Goal: Task Accomplishment & Management: Use online tool/utility

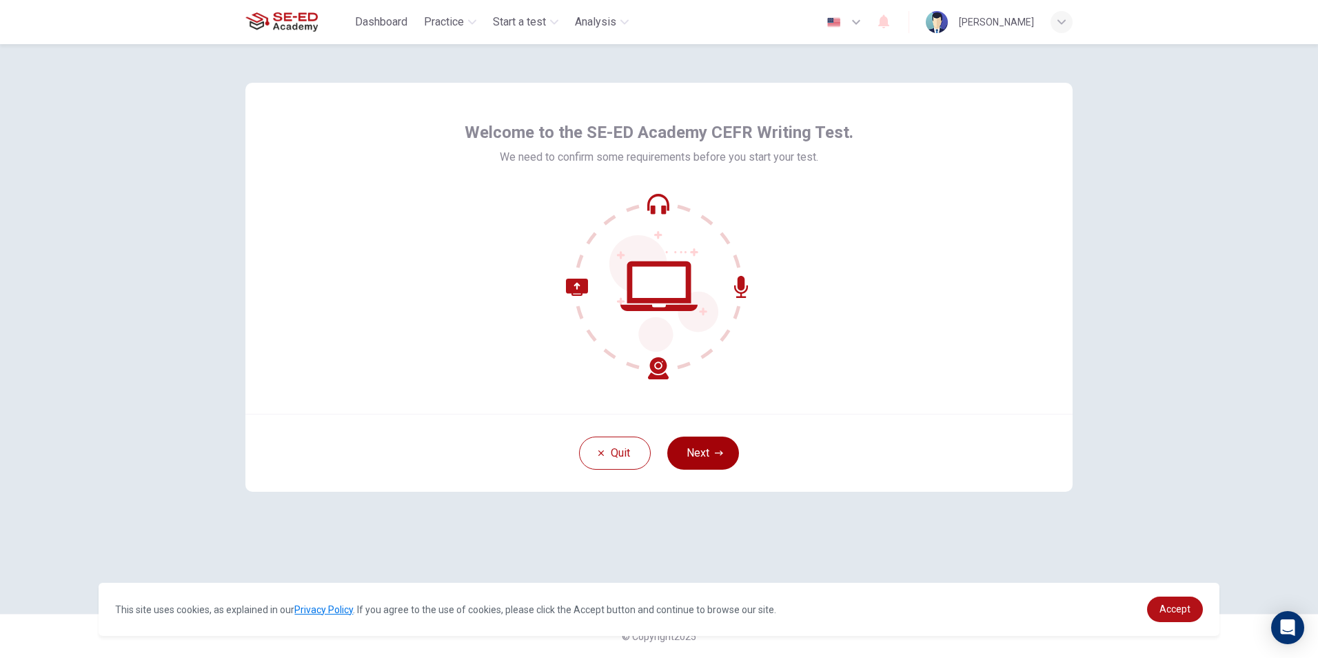
click at [711, 447] on button "Next" at bounding box center [703, 452] width 72 height 33
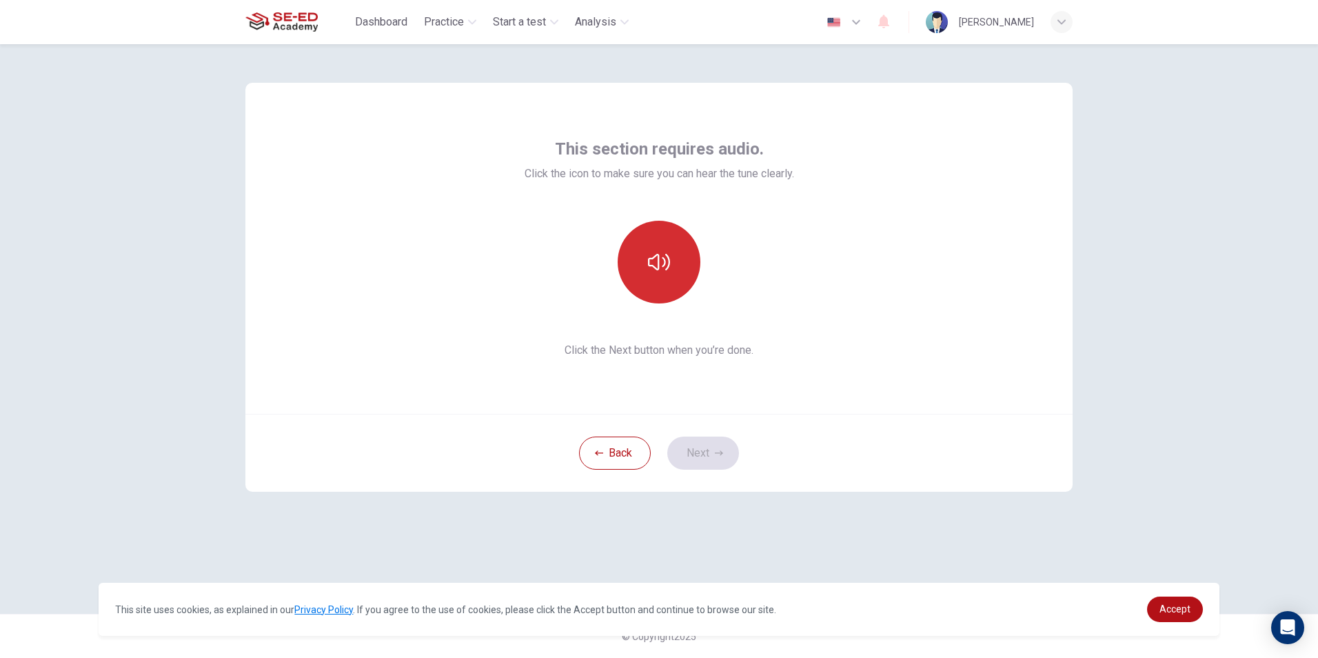
click at [662, 274] on button "button" at bounding box center [659, 262] width 83 height 83
click at [678, 456] on button "Next" at bounding box center [703, 452] width 72 height 33
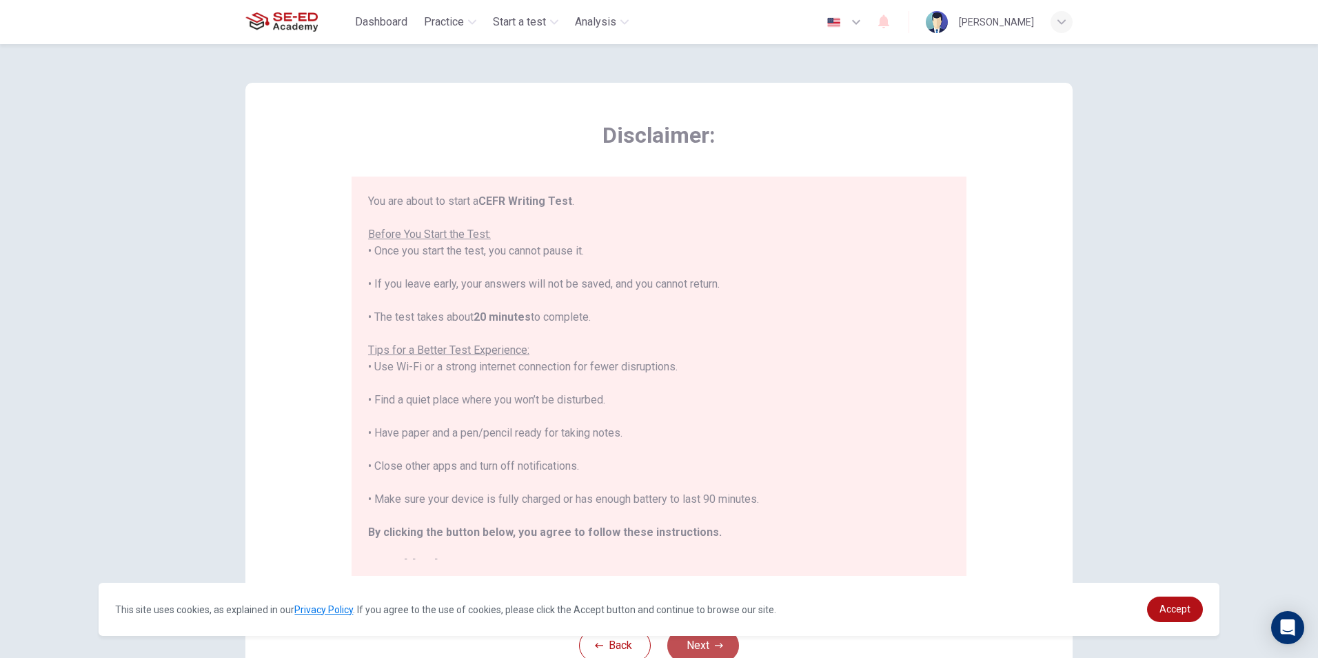
click at [704, 650] on button "Next" at bounding box center [703, 645] width 72 height 33
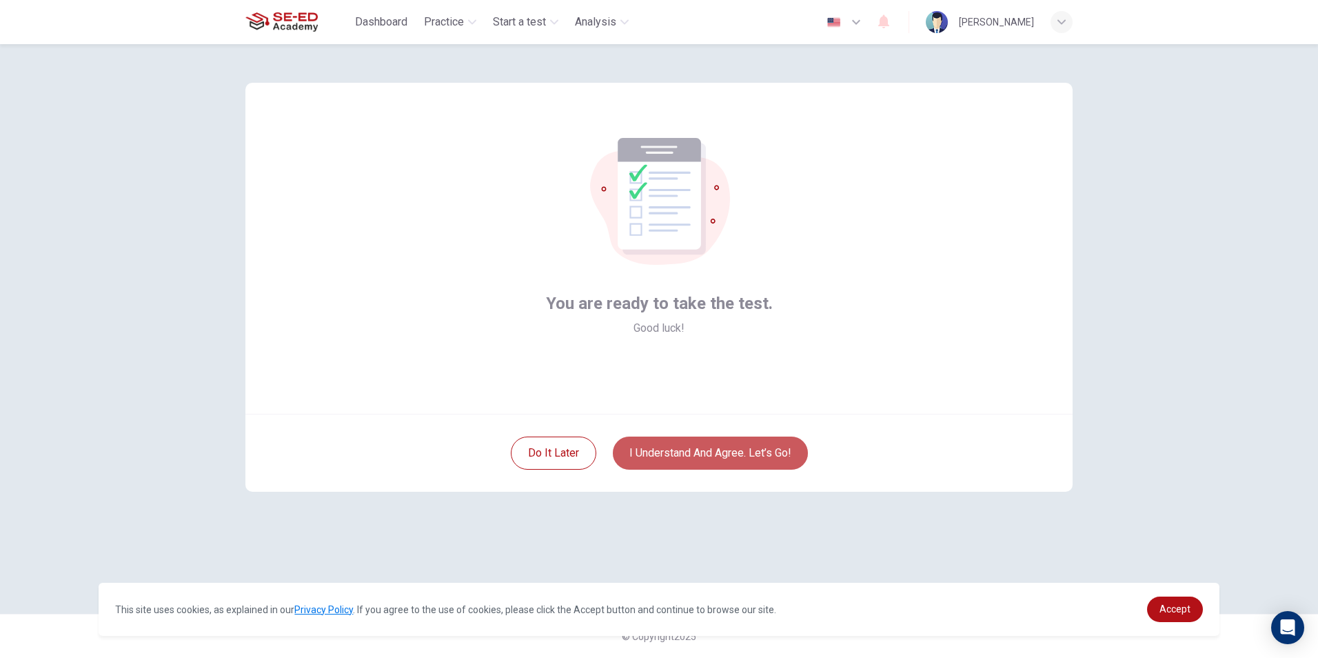
drag, startPoint x: 756, startPoint y: 445, endPoint x: 765, endPoint y: 433, distance: 14.8
click at [765, 435] on div "Do it later I understand and agree. Let’s go!" at bounding box center [658, 453] width 827 height 78
click at [756, 462] on button "I understand and agree. Let’s go!" at bounding box center [710, 452] width 195 height 33
click at [756, 458] on button "I understand and agree. Let’s go!" at bounding box center [710, 452] width 195 height 33
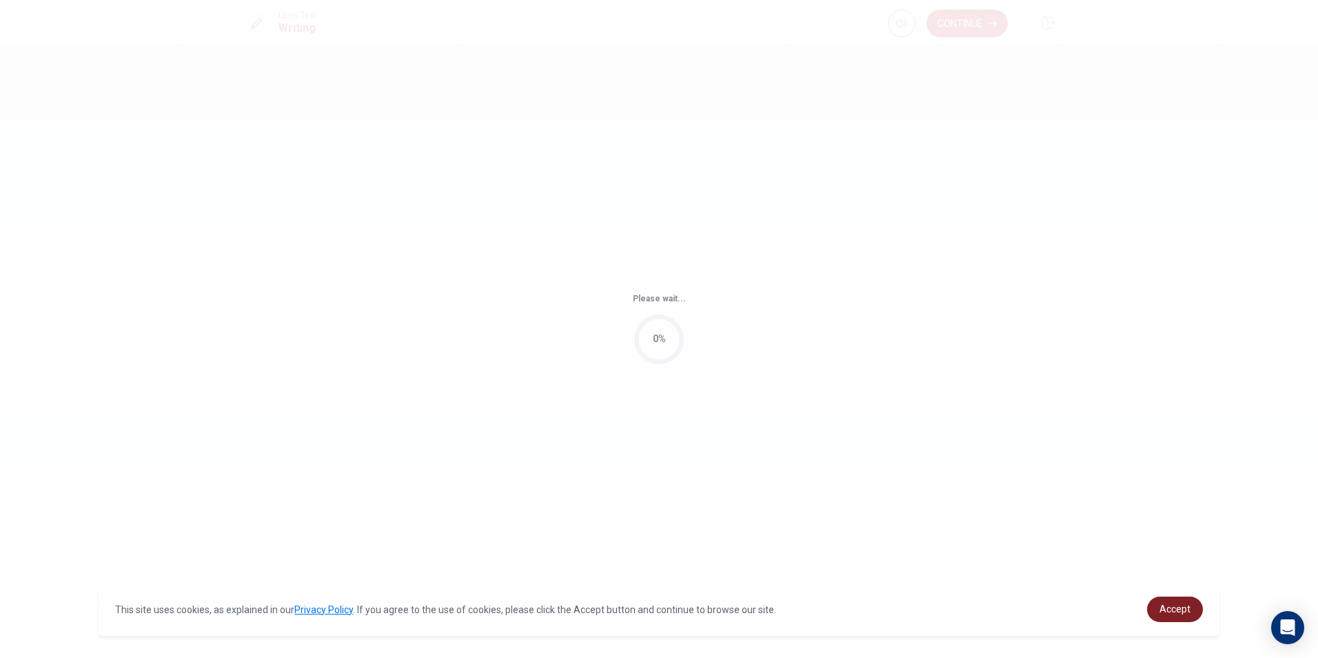
click at [1178, 603] on link "Accept" at bounding box center [1175, 609] width 56 height 26
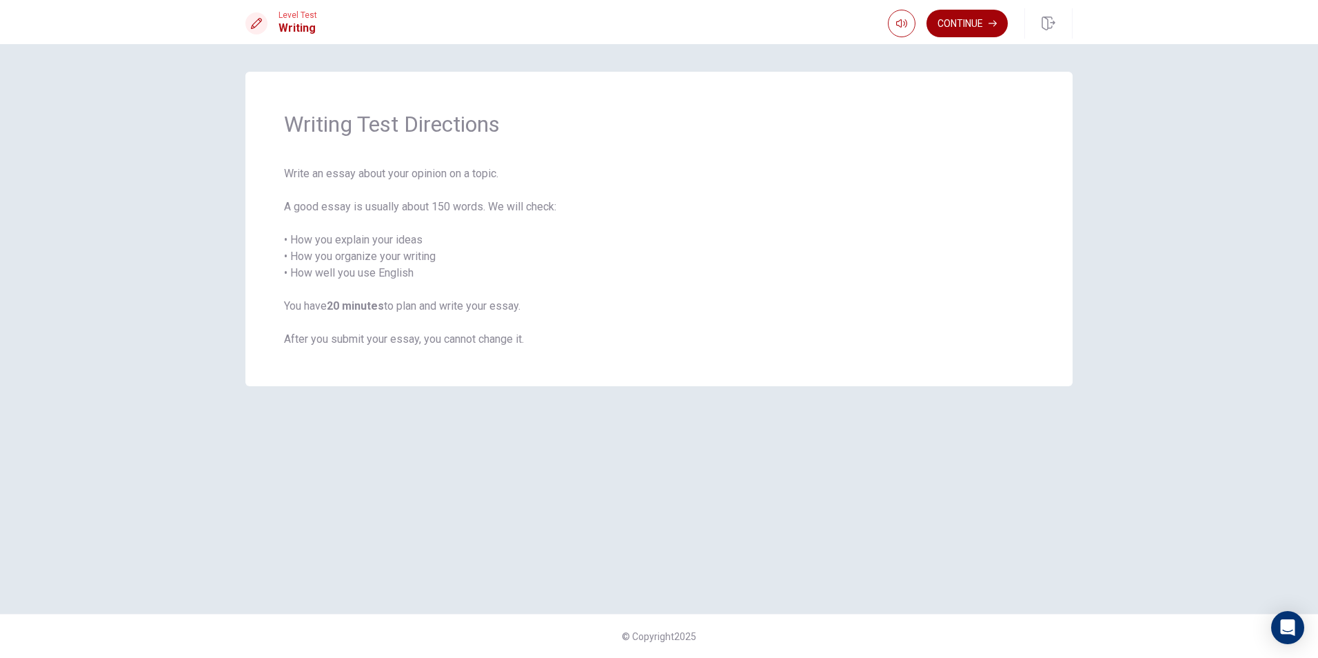
click at [993, 25] on icon "button" at bounding box center [993, 23] width 8 height 8
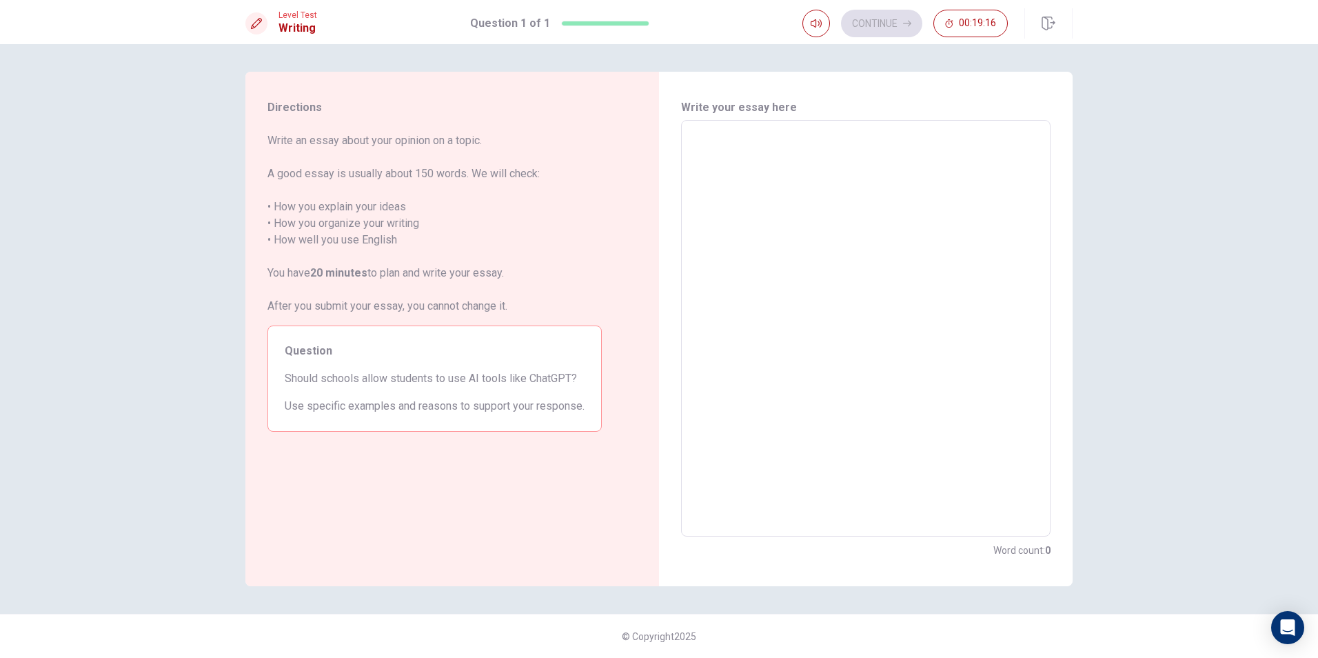
click at [714, 559] on div "Write your essay here x ​ Word count : 0" at bounding box center [866, 329] width 414 height 514
drag, startPoint x: 814, startPoint y: 478, endPoint x: 822, endPoint y: 502, distance: 25.1
click at [822, 502] on textarea at bounding box center [866, 329] width 350 height 394
type textarea "i"
type textarea "x"
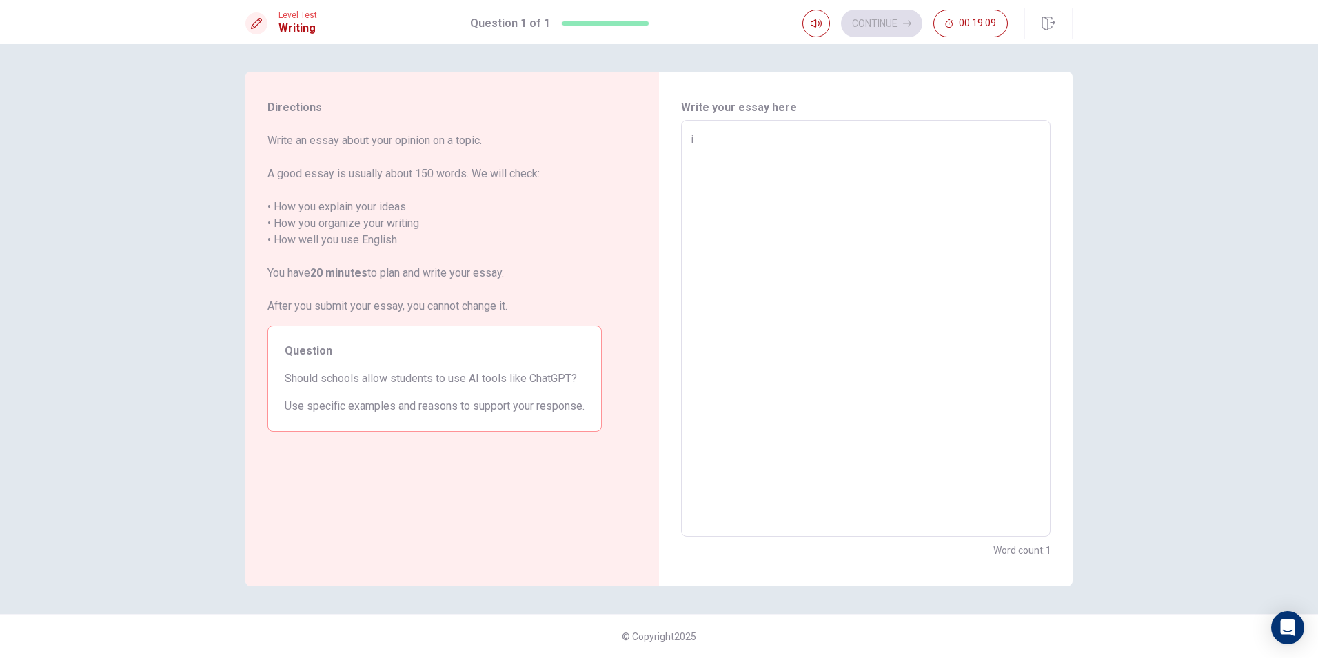
type textarea "i"
type textarea "x"
type textarea "i t"
type textarea "x"
type textarea "i th"
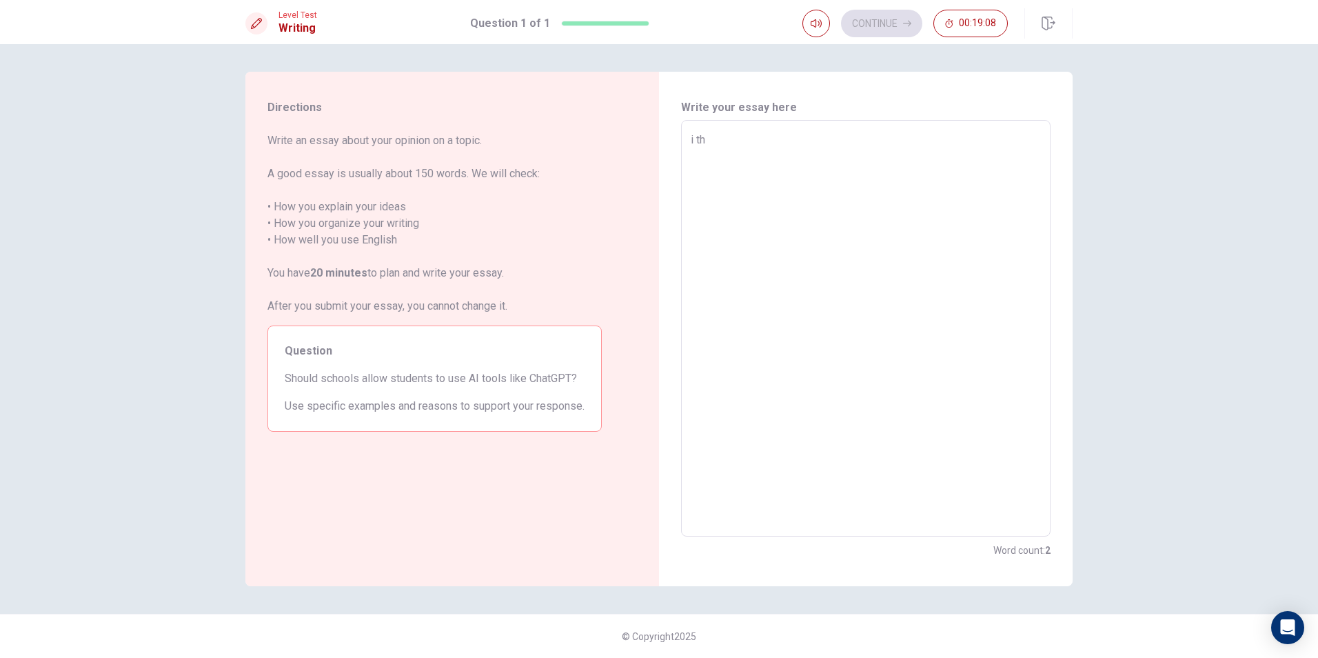
type textarea "x"
type textarea "i thi"
type textarea "x"
type textarea "i thin"
type textarea "x"
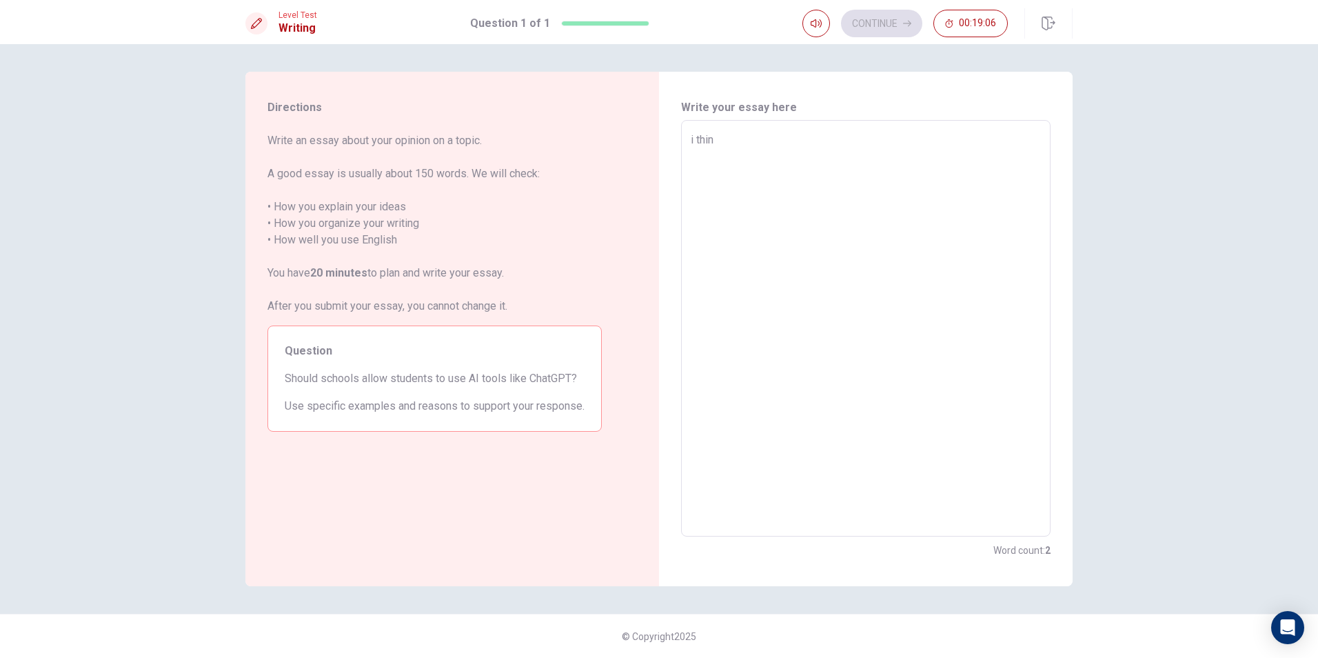
type textarea "i think"
type textarea "x"
type textarea "i think"
type textarea "x"
type textarea "i think y"
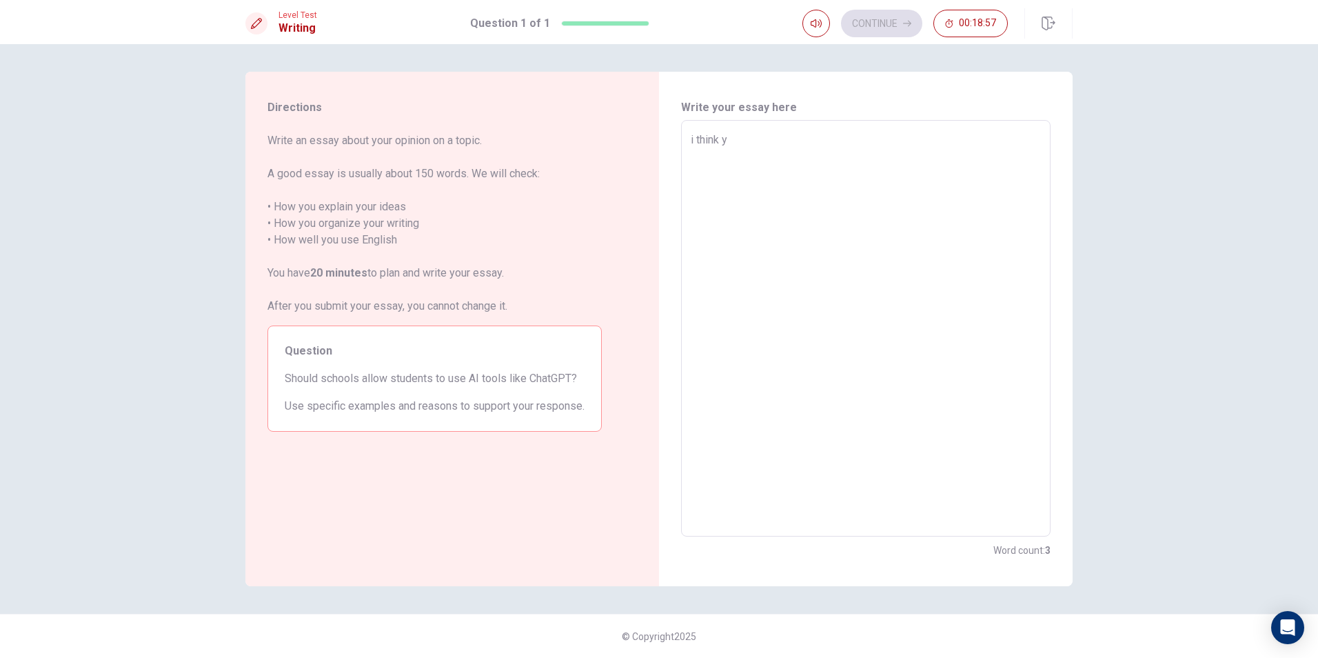
type textarea "x"
type textarea "i think ye"
type textarea "x"
type textarea "i think yes"
type textarea "x"
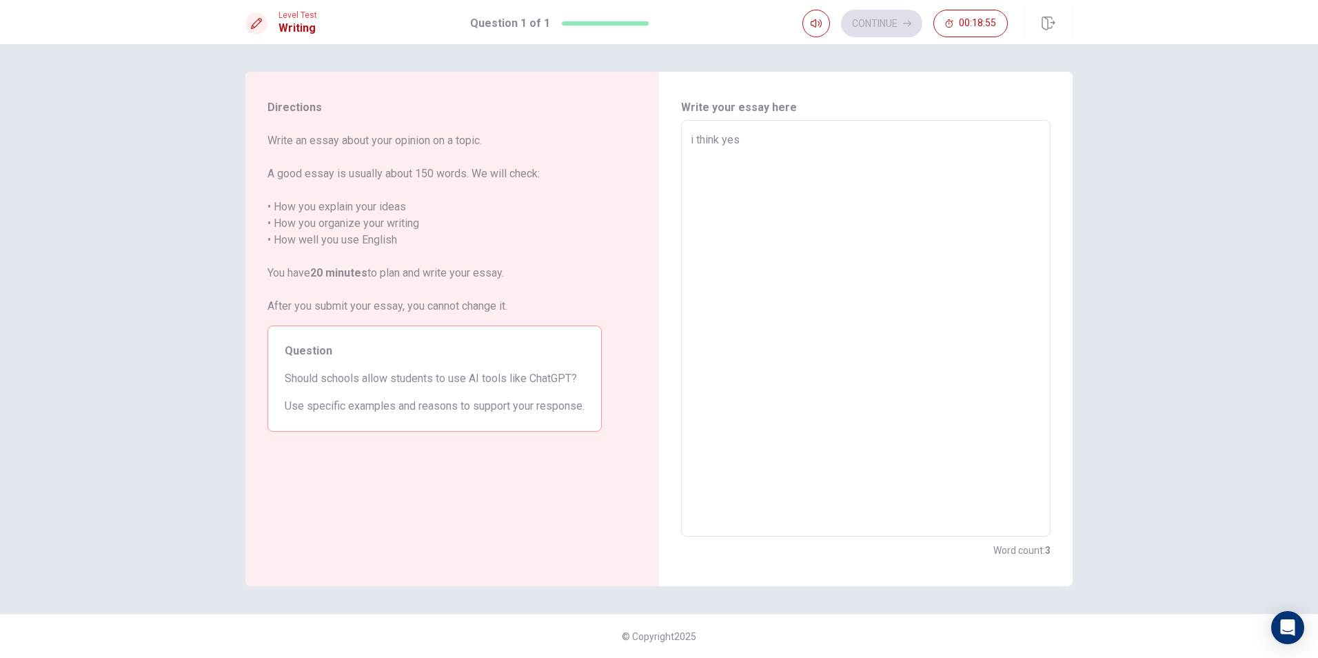
type textarea "i think yesb"
type textarea "x"
type textarea "i think yesbe"
type textarea "x"
type textarea "i think yesbec"
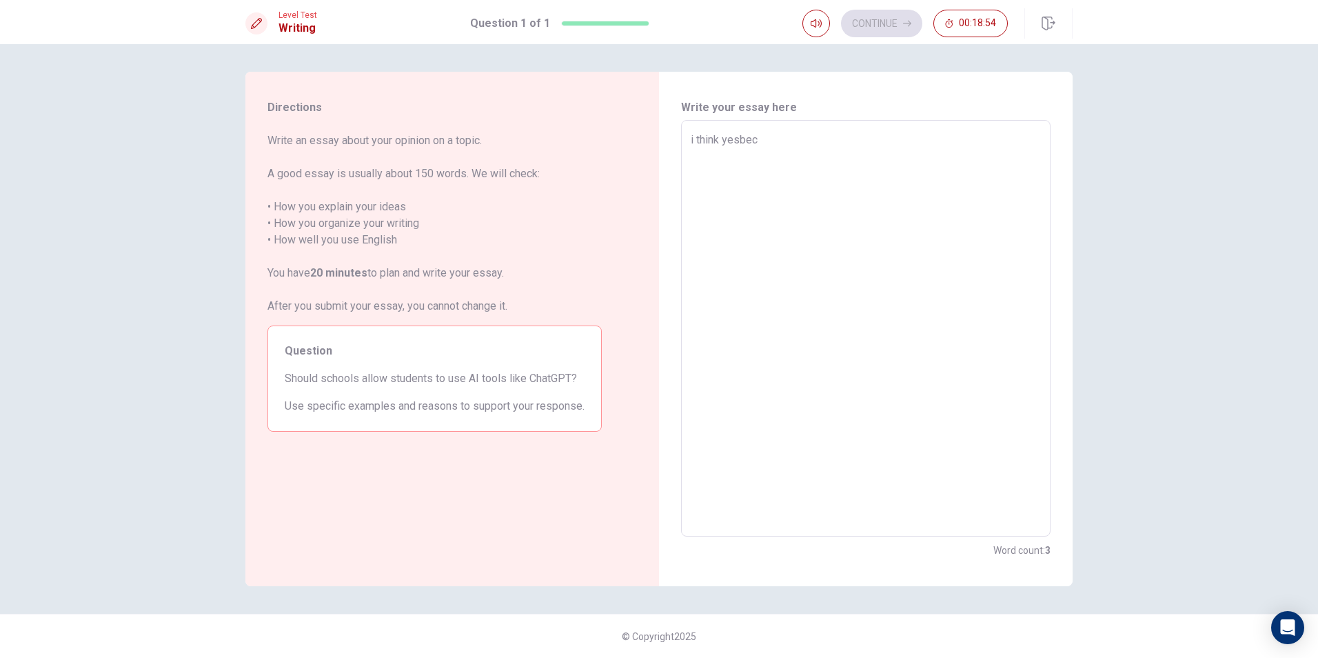
type textarea "x"
type textarea "i think yesbeca"
type textarea "x"
type textarea "i think [PERSON_NAME]"
type textarea "x"
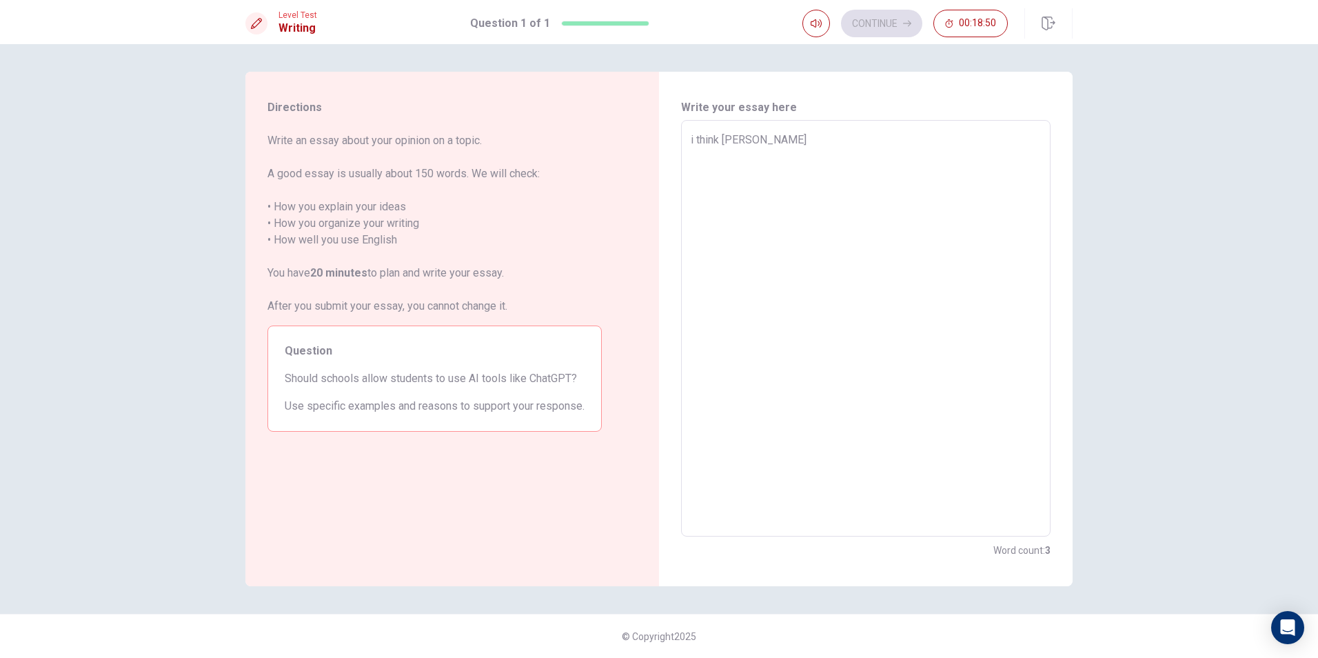
type textarea "i think yesbecaus"
type textarea "x"
type textarea "i think yesbecause"
click at [738, 140] on textarea "i think yesbecause" at bounding box center [866, 329] width 350 height 394
type textarea "x"
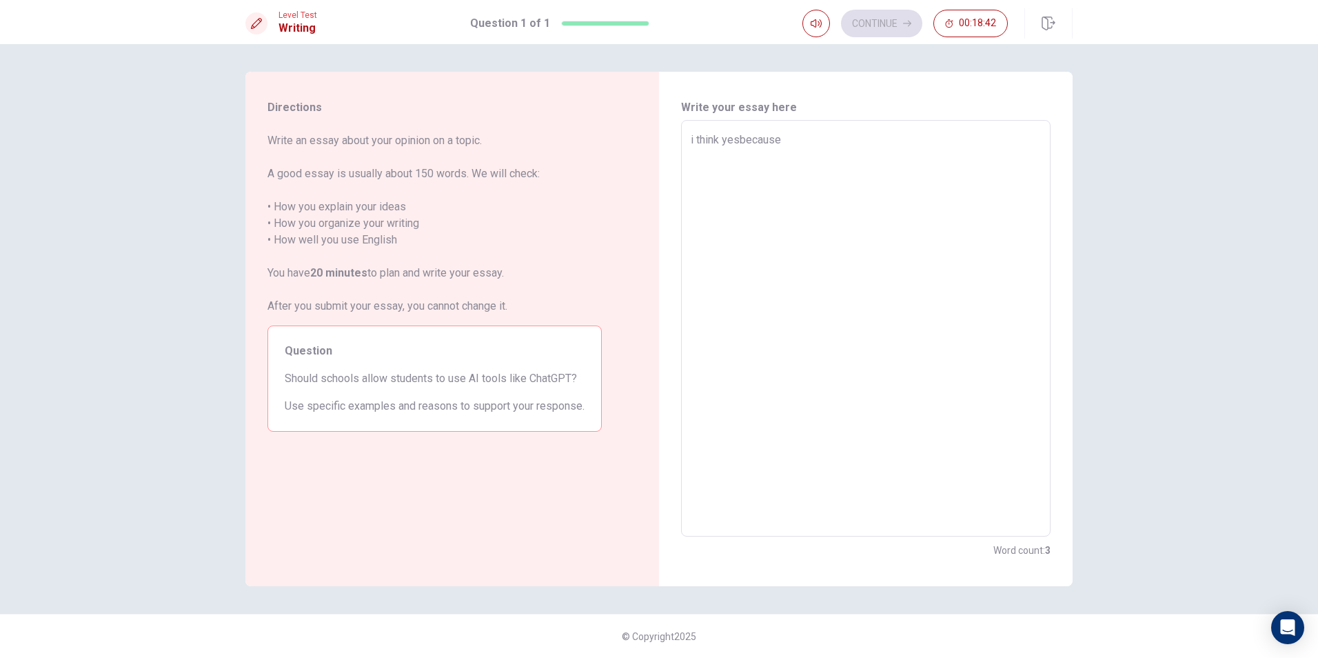
type textarea "i think yes because"
click at [794, 141] on textarea "i think yes because" at bounding box center [866, 329] width 350 height 394
type textarea "x"
type textarea "i think yes because"
type textarea "x"
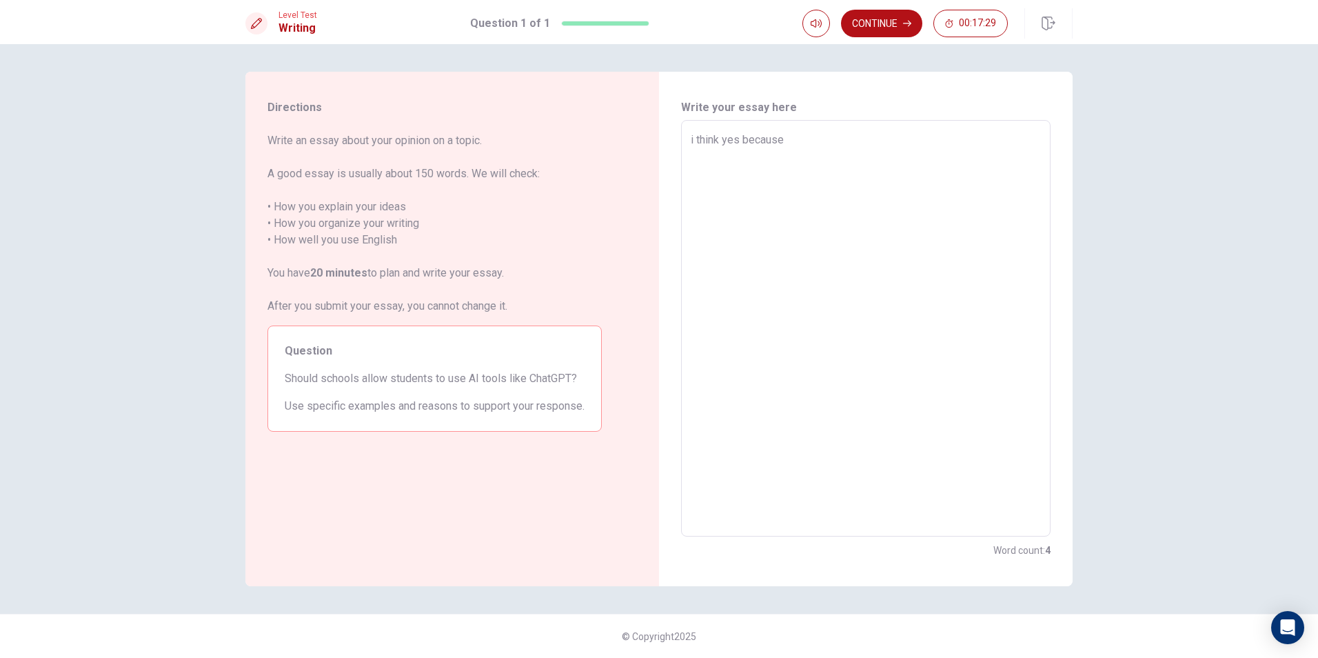
type textarea "i think yes because t"
type textarea "x"
type textarea "i think yes because to"
type textarea "x"
type textarea "i think yes because toe"
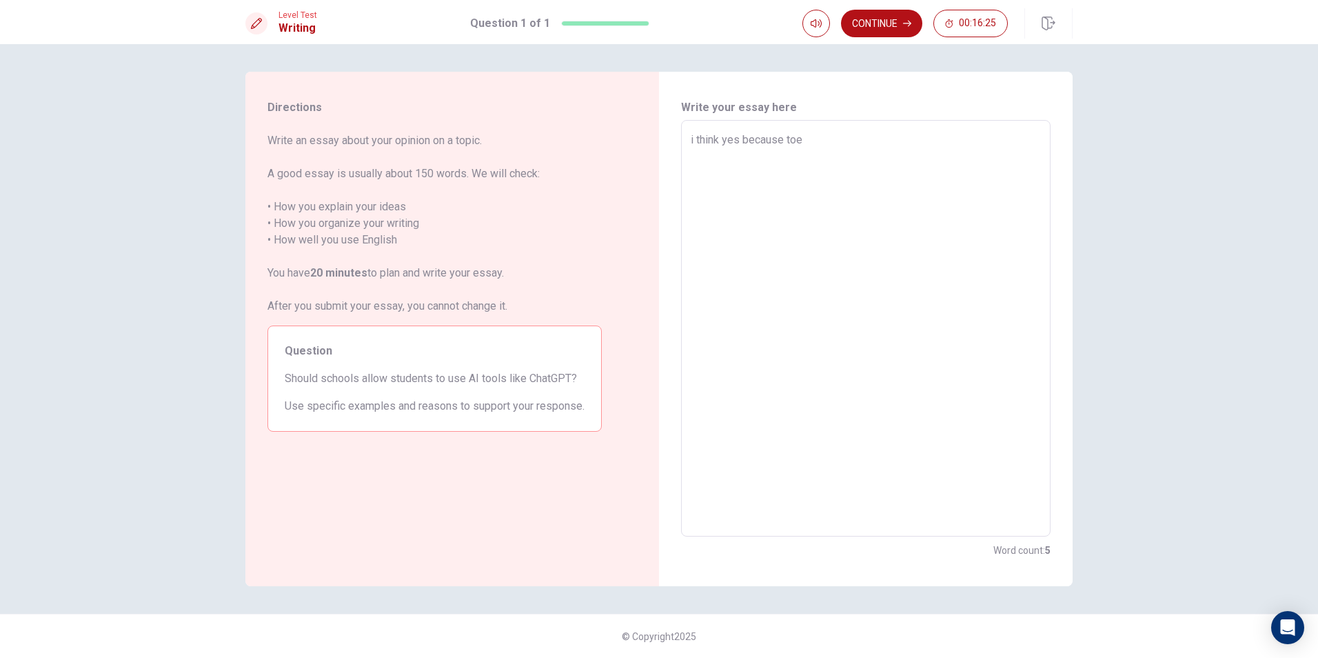
type textarea "x"
type textarea "i think yes because toe"
type textarea "x"
type textarea "i think yes because toe"
type textarea "x"
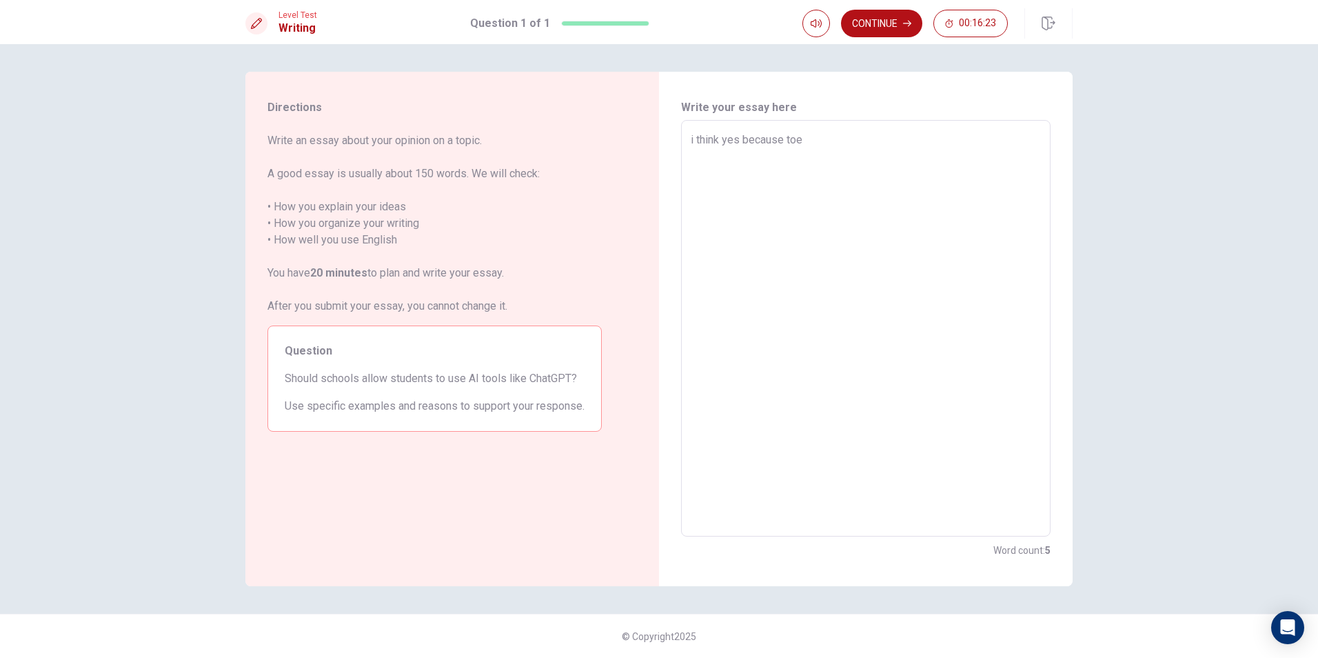
type textarea "i think yes because toen"
type textarea "x"
type textarea "i think yes because toena"
type textarea "x"
type textarea "i think yes because toenab"
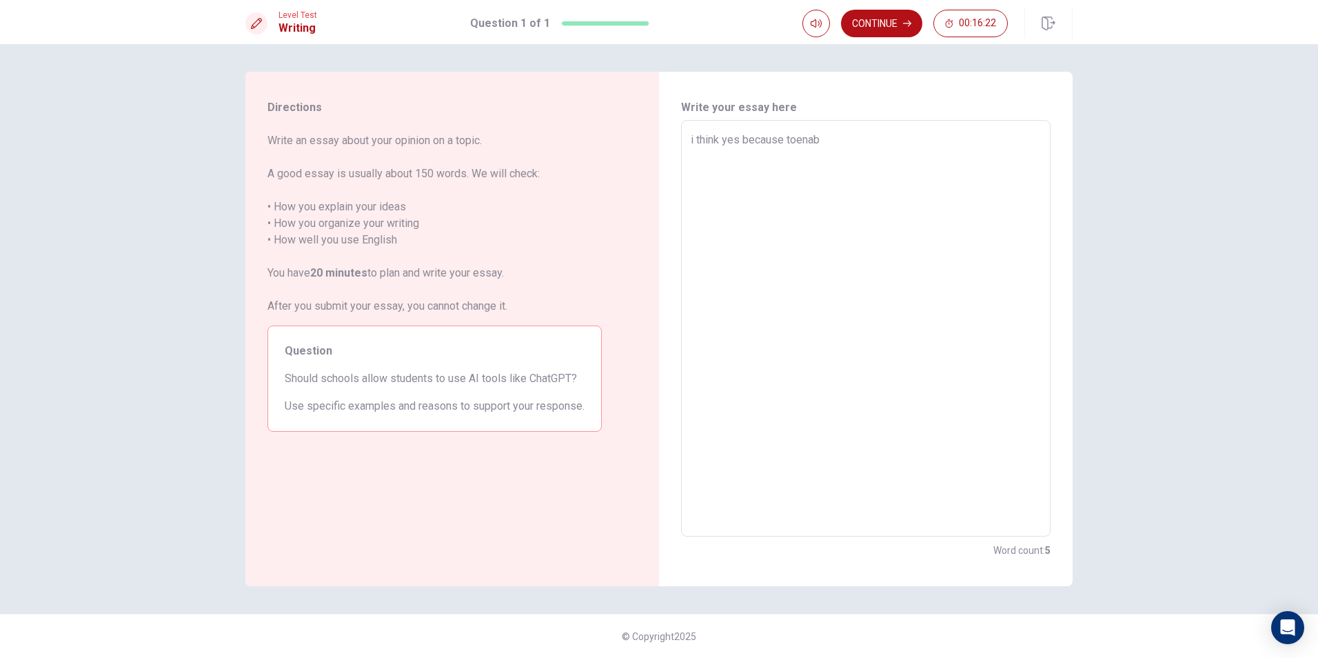
type textarea "x"
type textarea "i think yes because toenabl"
type textarea "x"
type textarea "i think yes because toenablr"
type textarea "x"
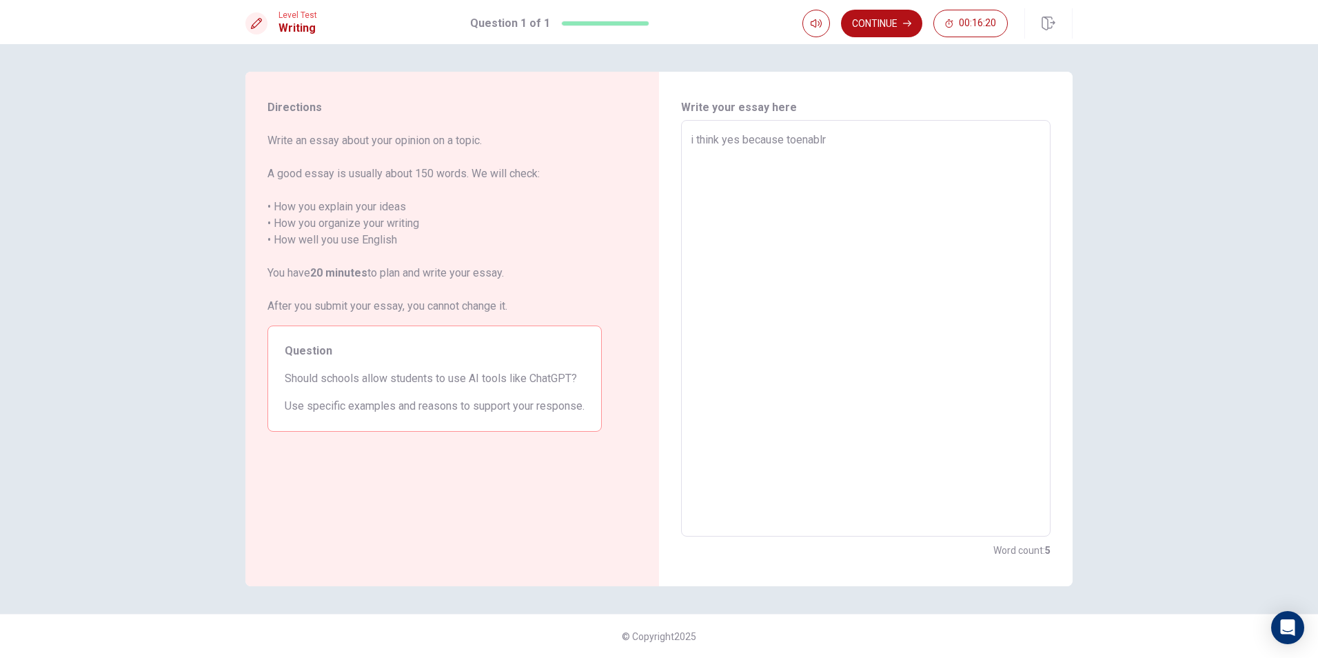
type textarea "i think yes because toenabl"
type textarea "x"
type textarea "i think yes because toenable"
type textarea "x"
type textarea "i think yes because toenabl"
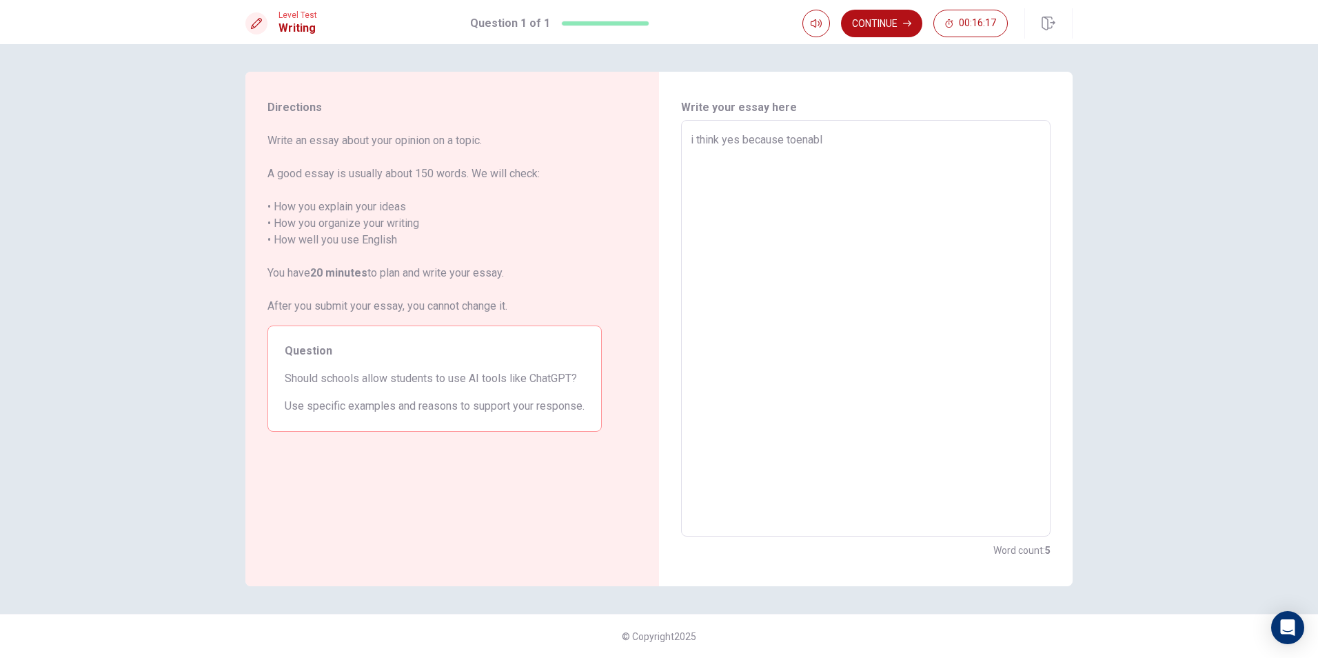
type textarea "x"
type textarea "i think yes because toenab"
type textarea "x"
type textarea "i think yes because toena"
type textarea "x"
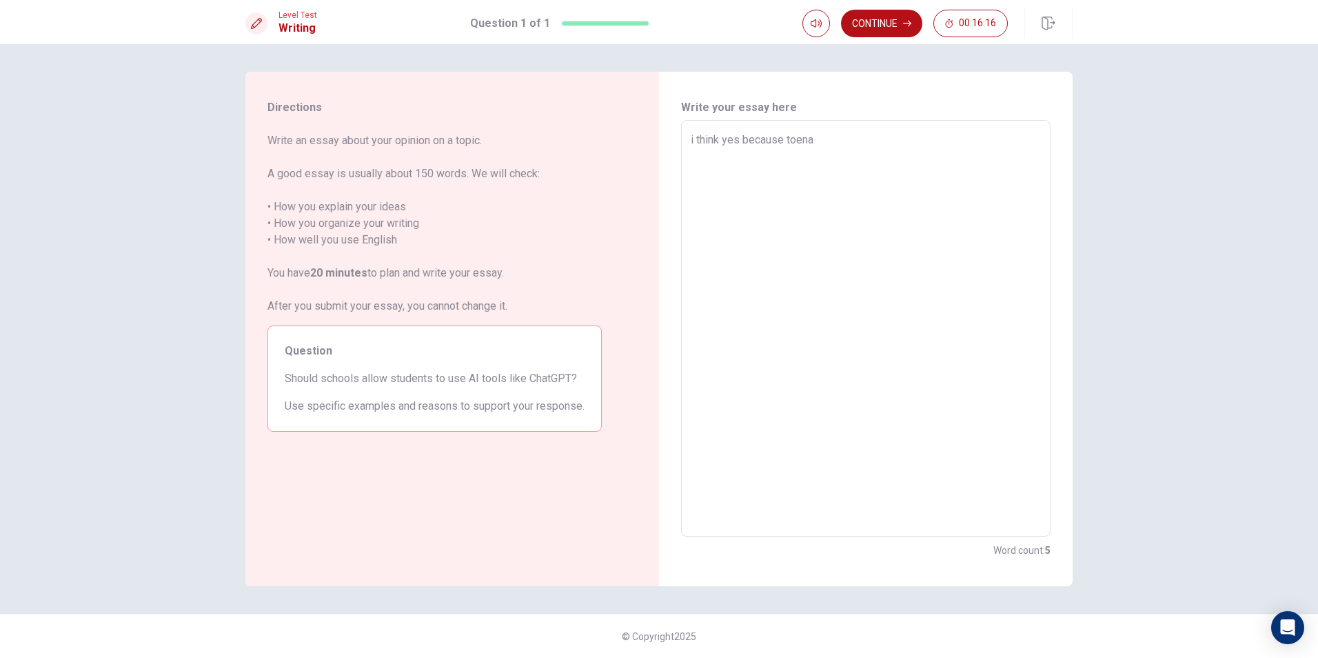
type textarea "i think yes because toen"
type textarea "x"
type textarea "i think yes because toe"
type textarea "x"
type textarea "i think yes because to"
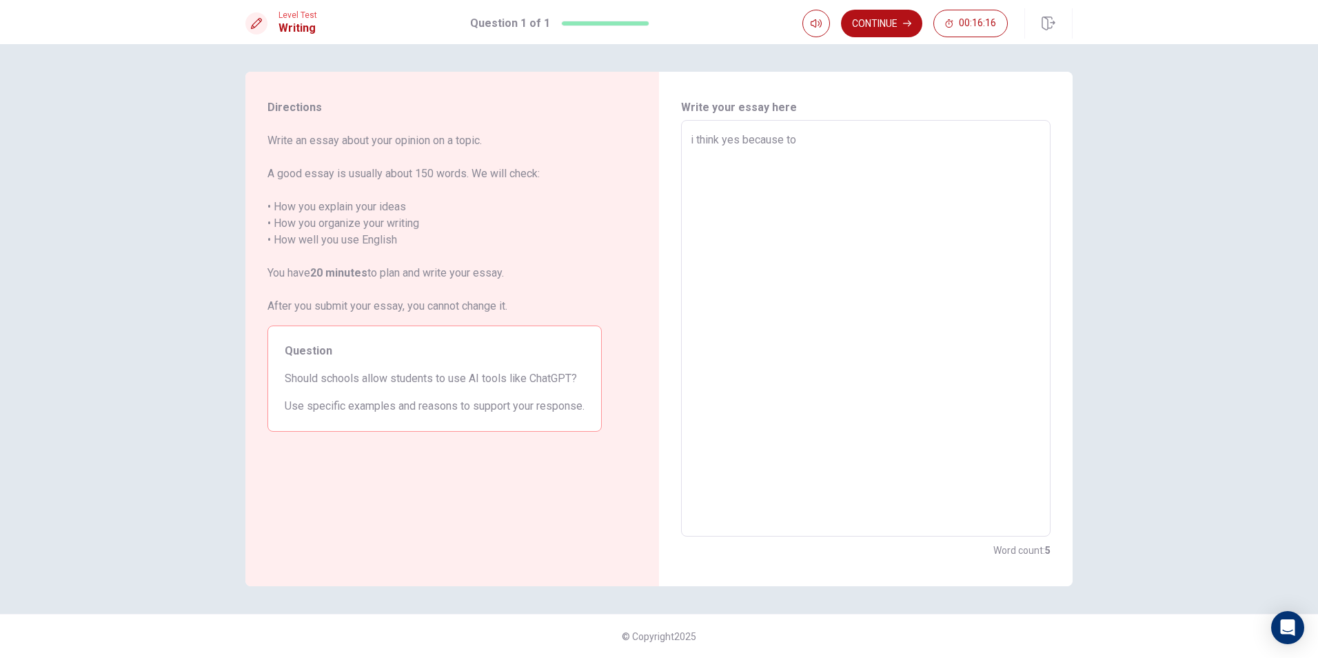
type textarea "x"
type textarea "i think yes because to"
type textarea "x"
type textarea "i think yes because to w"
type textarea "x"
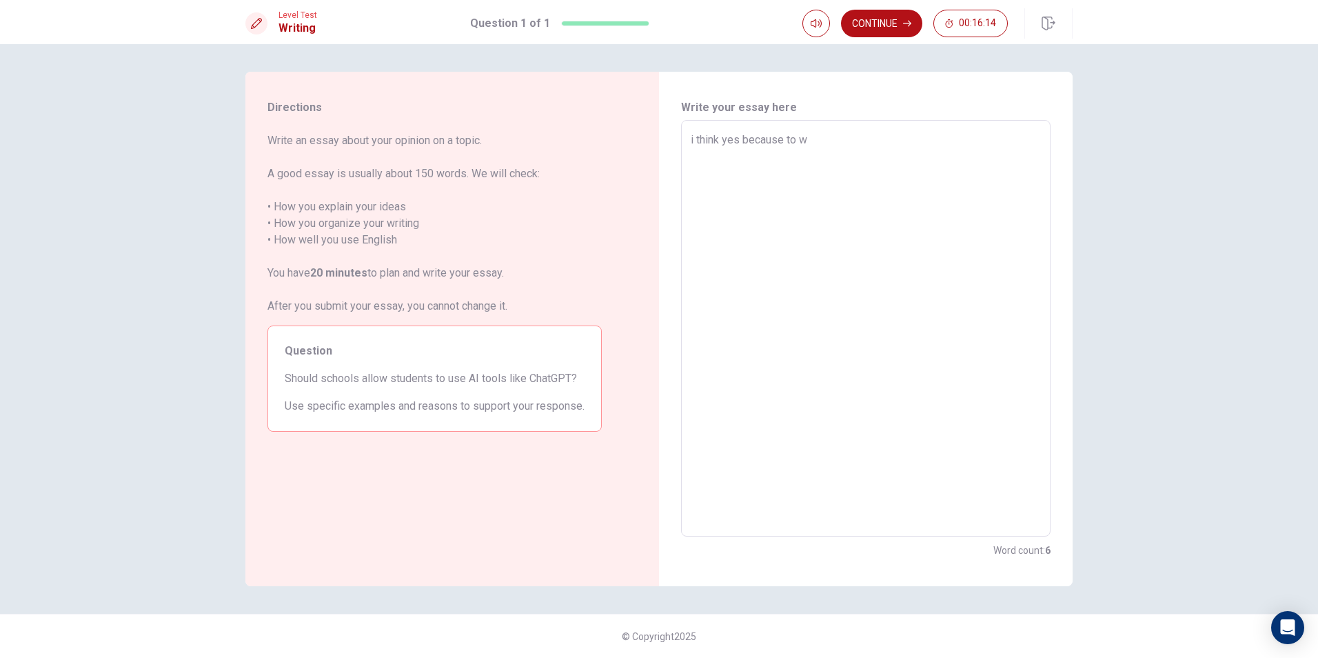
type textarea "i think yes because to wo"
type textarea "x"
type textarea "i think yes because to wor"
type textarea "x"
type textarea "i think yes because to work"
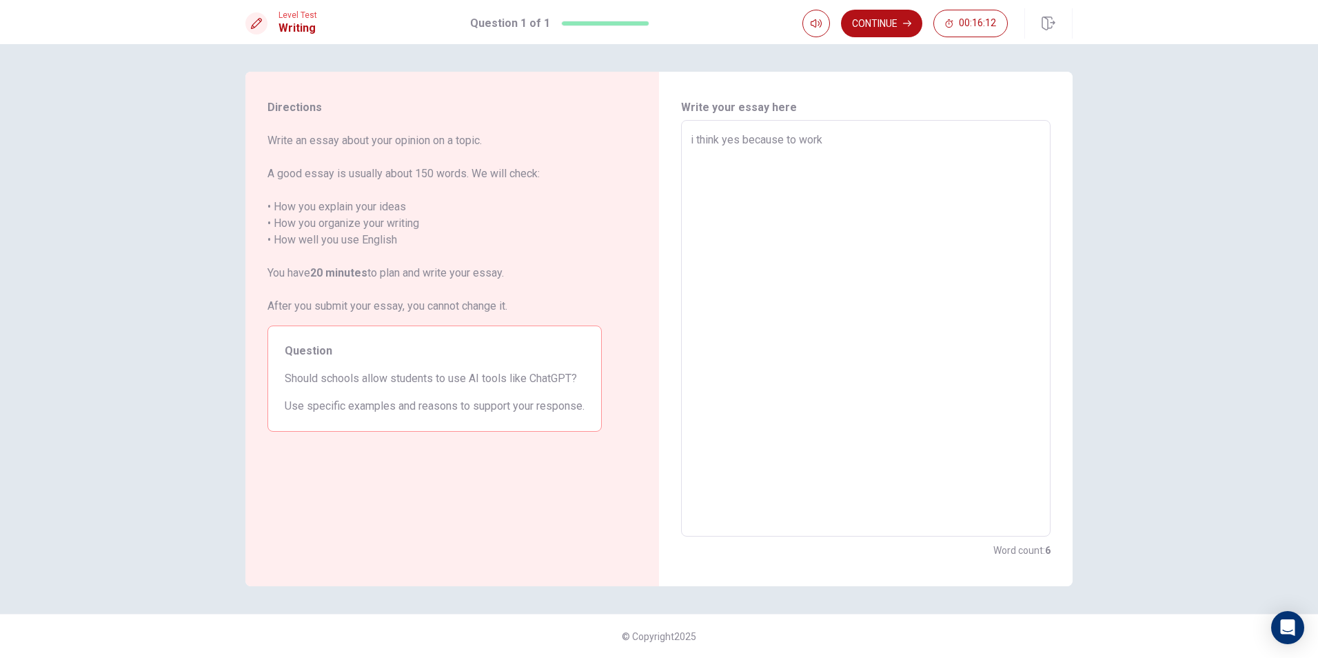
type textarea "x"
type textarea "i think yes because to work"
type textarea "x"
type textarea "i think yes because to work f"
type textarea "x"
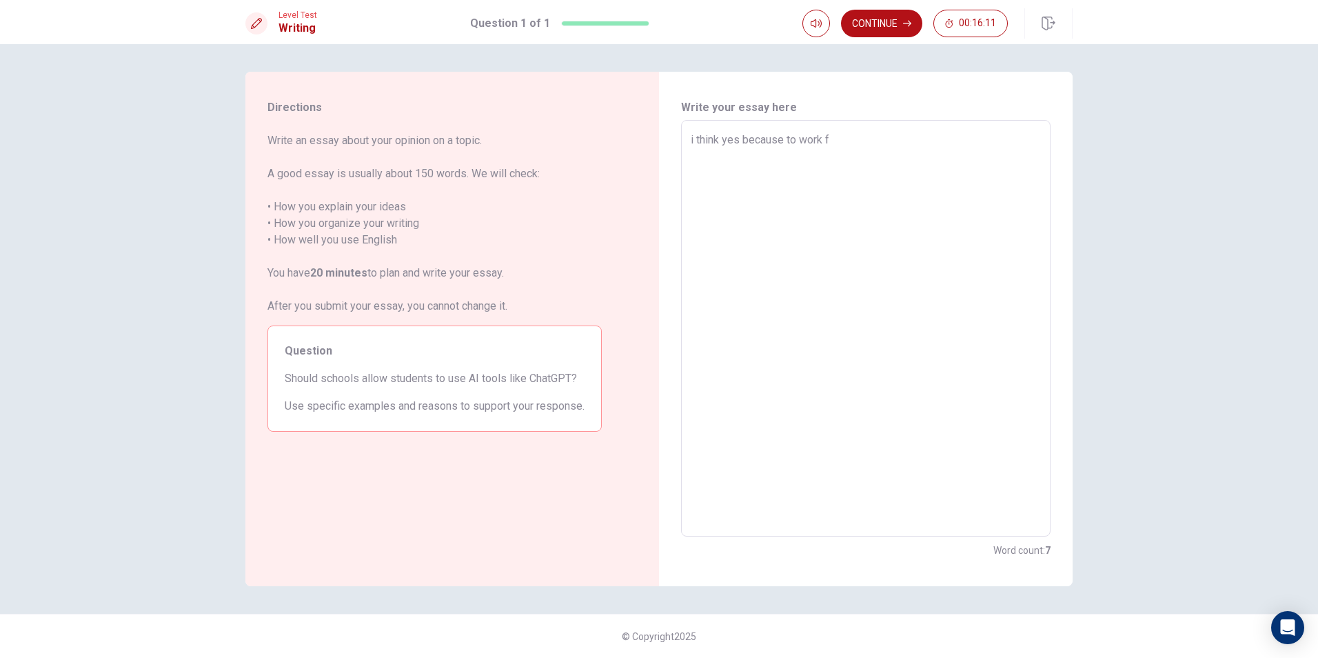
type textarea "i think yes because to work fa"
type textarea "x"
type textarea "i think yes because to work fat"
type textarea "x"
type textarea "i think yes because to work fatt"
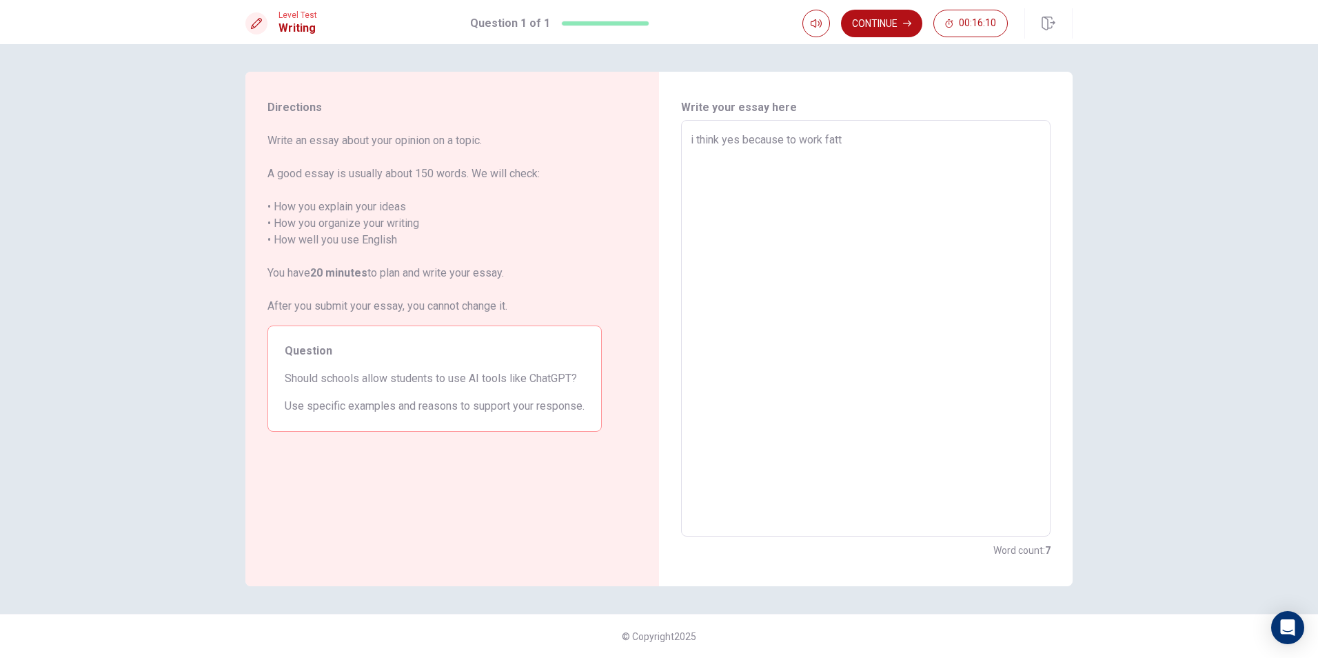
type textarea "x"
type textarea "i think yes because to work fatte"
type textarea "x"
type textarea "i think yes because to work fatter"
type textarea "x"
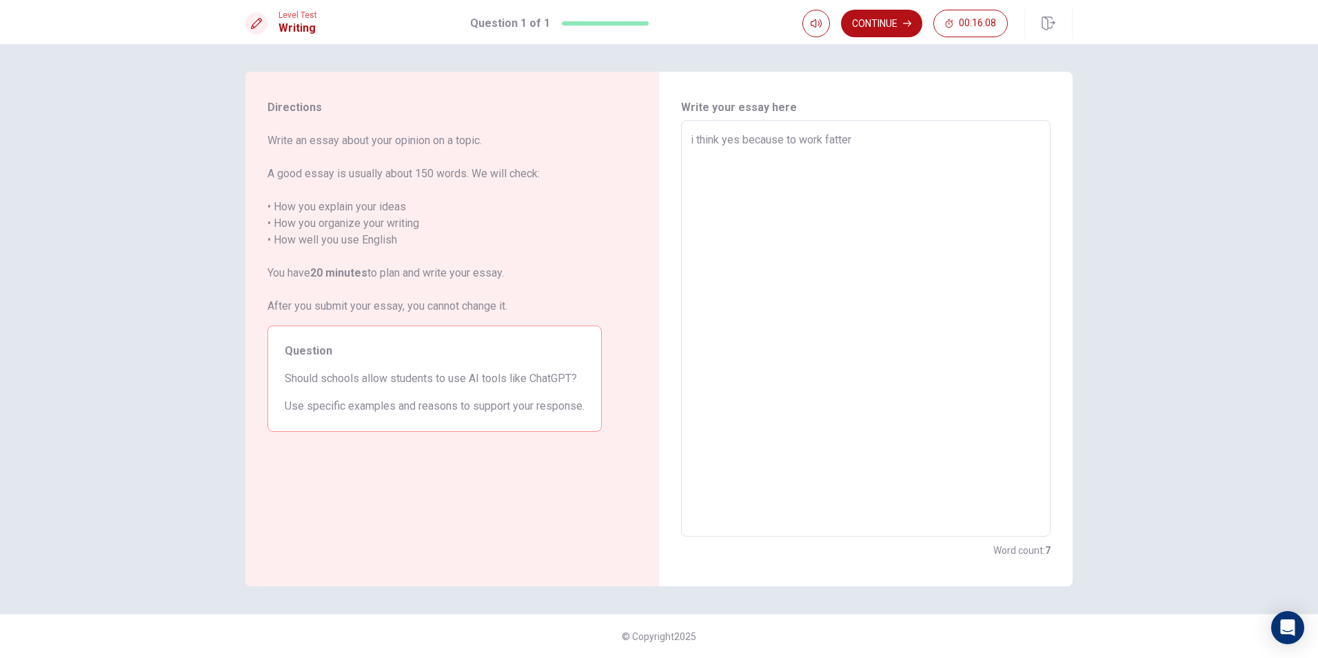
type textarea "i think yes because to work fatter"
type textarea "x"
type textarea "i think yes because to work fatter"
type textarea "x"
type textarea "i think yes because to work fatte"
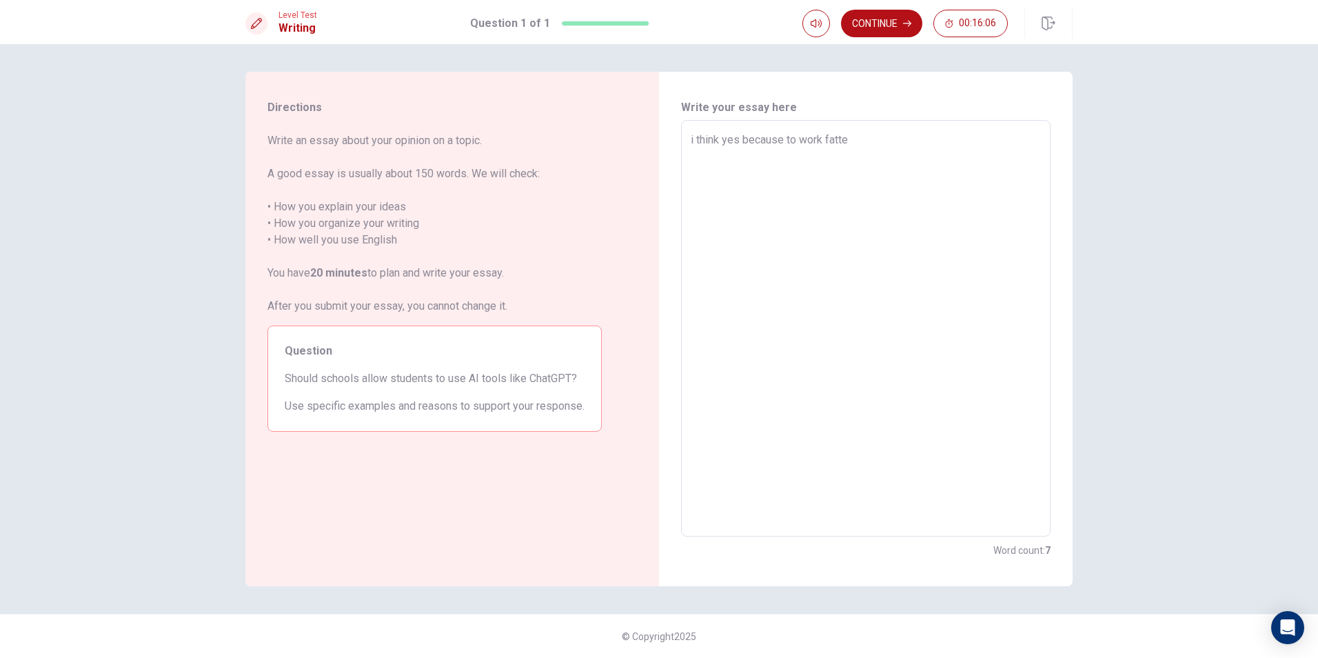
type textarea "x"
type textarea "i think yes because to work fatt"
type textarea "x"
type textarea "i think yes because to work fat"
type textarea "x"
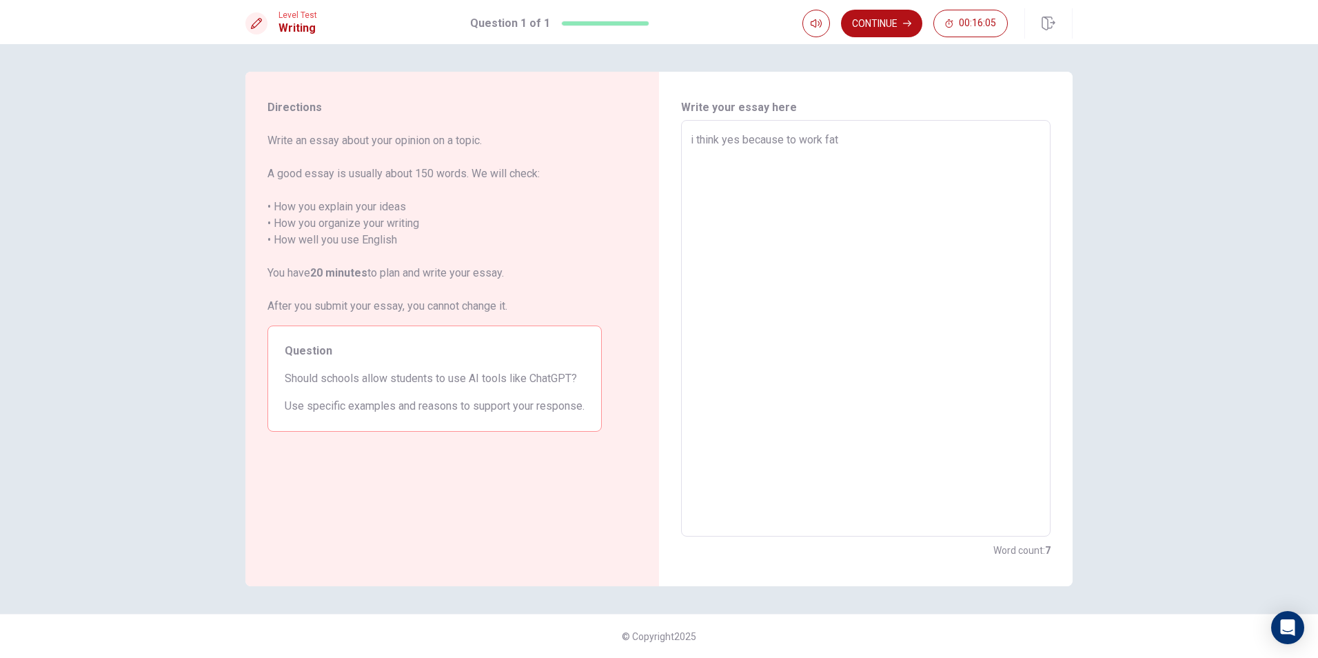
type textarea "i think yes because to work fa"
type textarea "x"
type textarea "i think yes because to work fas"
type textarea "x"
type textarea "i think yes because to work fast"
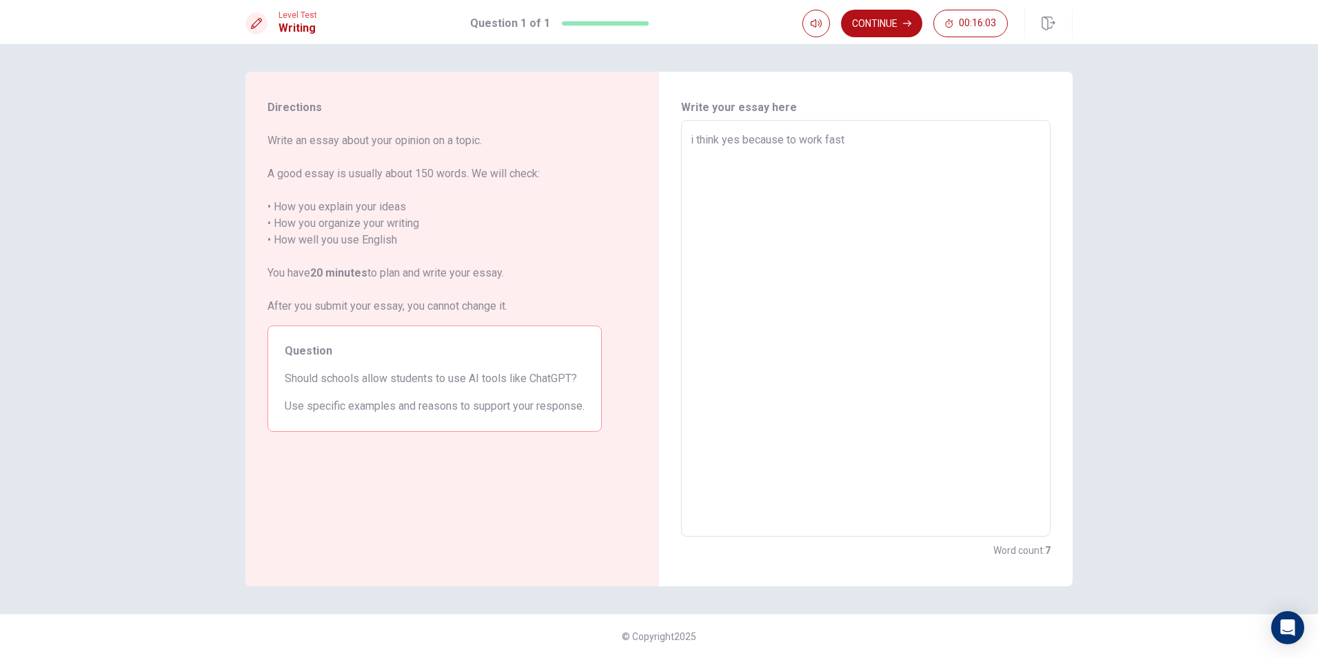
type textarea "x"
type textarea "i think yes because to work faste"
type textarea "x"
type textarea "i think yes because to work faster"
type textarea "x"
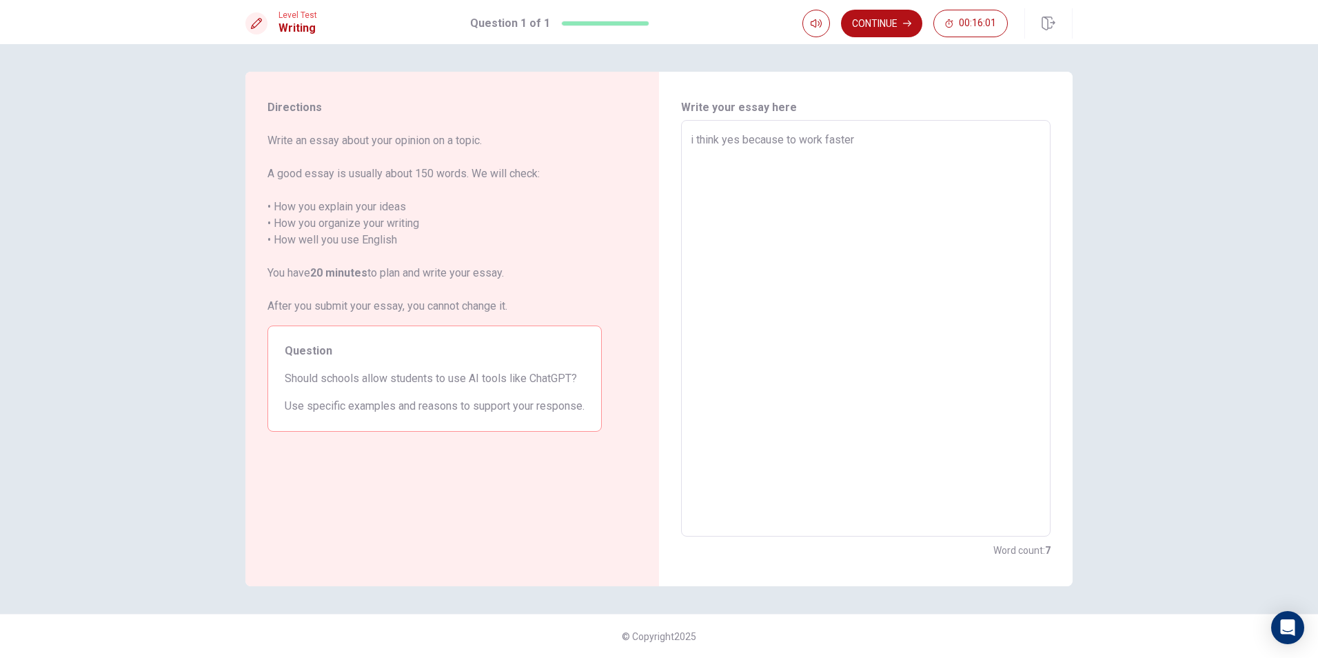
type textarea "i think yes because to work faster"
type textarea "x"
type textarea "i think yes because to work faster a"
type textarea "x"
type textarea "i think yes because to work faster an"
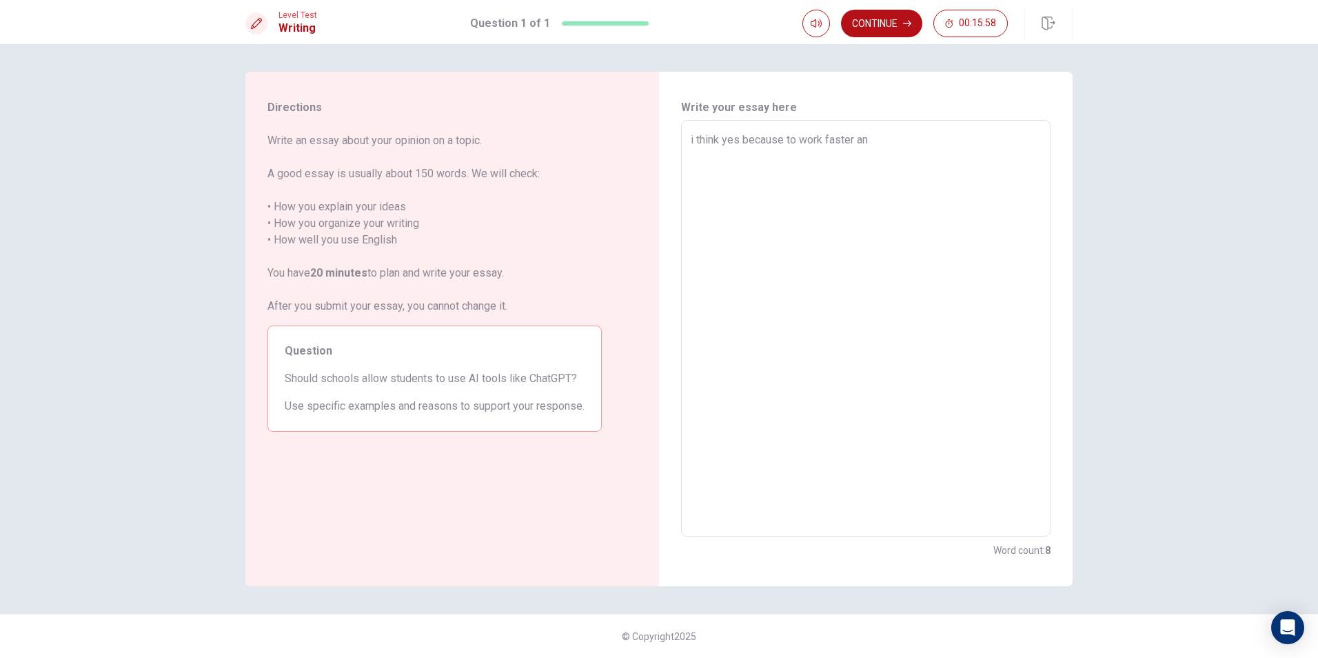
type textarea "x"
type textarea "i think yes because to work faster and"
type textarea "x"
type textarea "i think yes because to work faster andm"
type textarea "x"
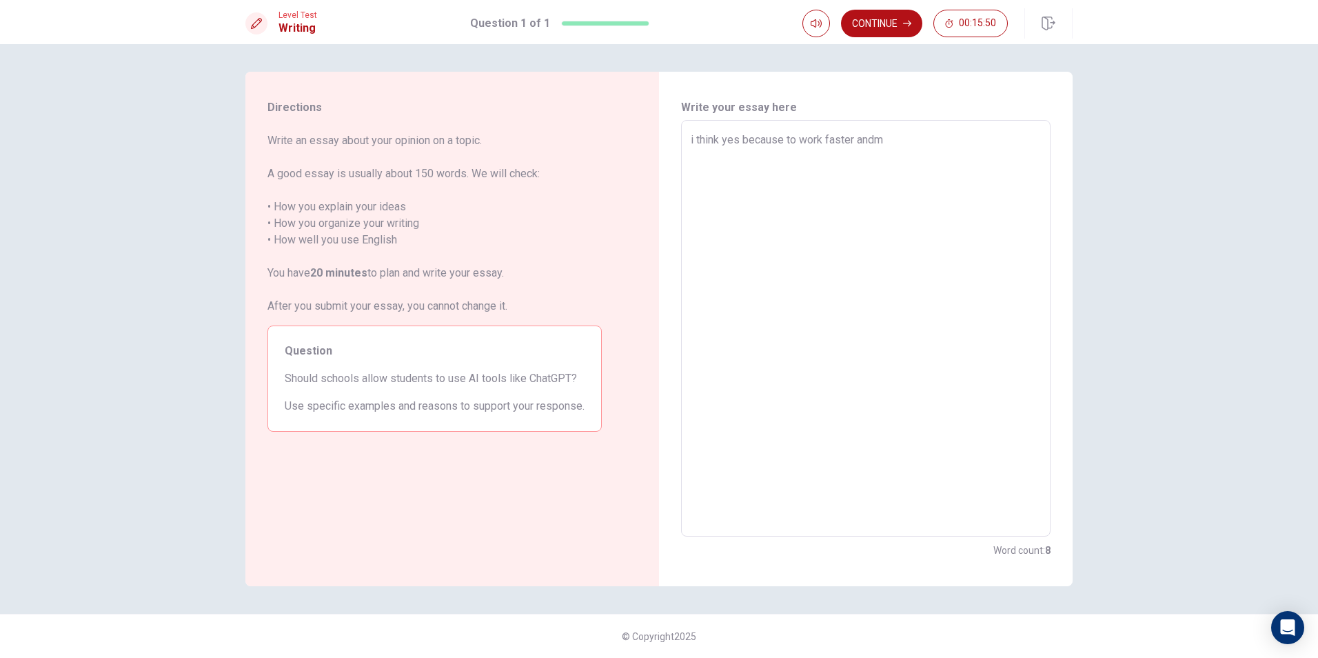
type textarea "i think yes because to work faster andmo"
type textarea "x"
type textarea "i think yes because to work faster andmor"
type textarea "x"
type textarea "i think yes because to work faster andmore"
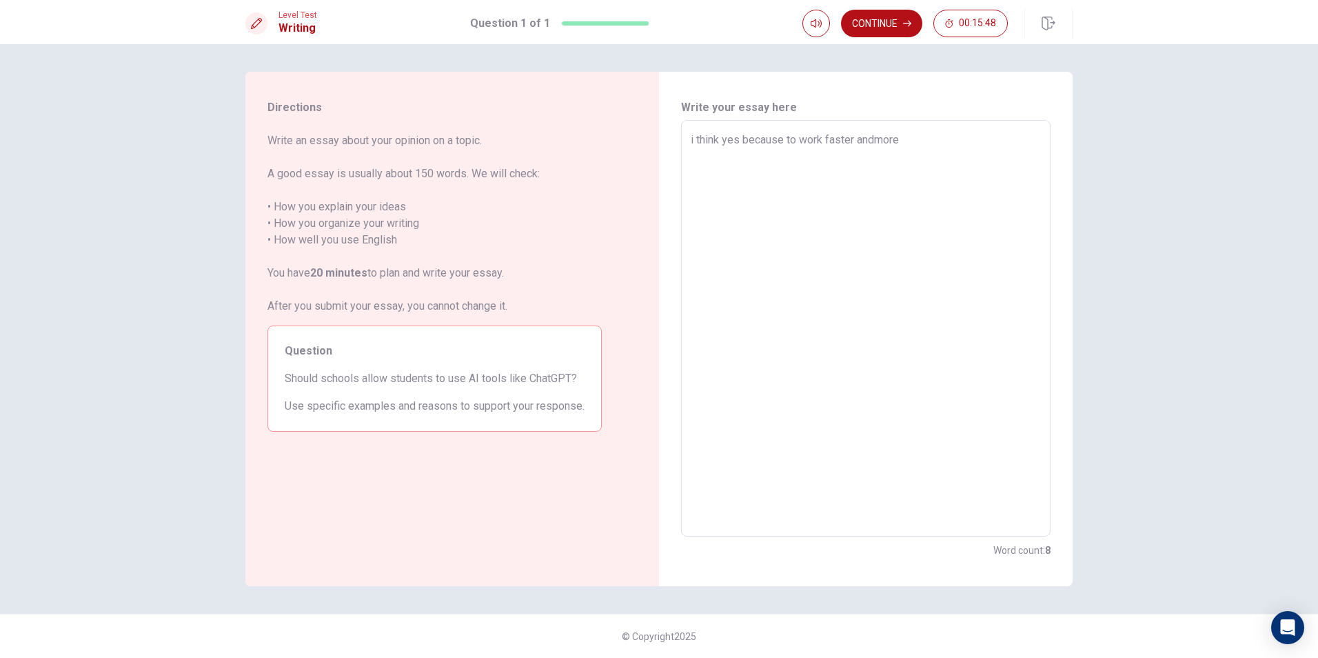
type textarea "x"
type textarea "i think yes because to work faster andmore"
type textarea "x"
type textarea "i think yes because to work faster andmore a"
type textarea "x"
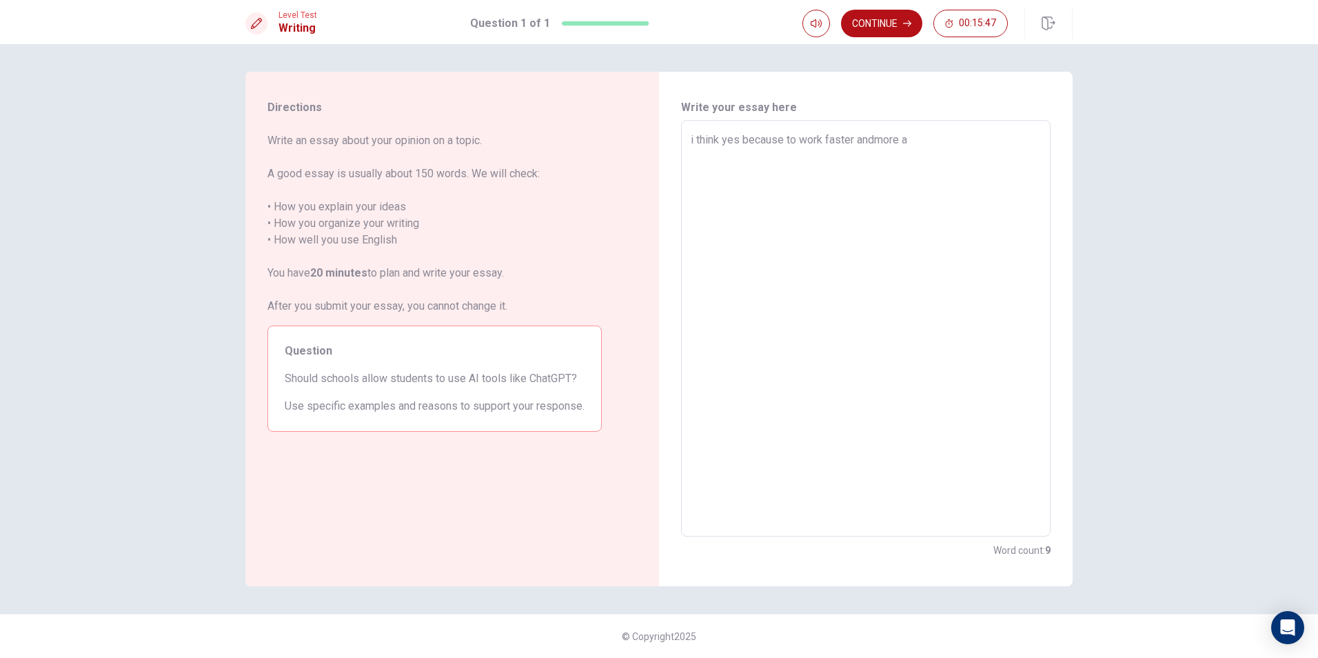
type textarea "i think yes because to work faster andmore ac"
type textarea "x"
type textarea "i think yes because to work faster andmore acc"
type textarea "x"
type textarea "i think yes because to work faster andmore accu"
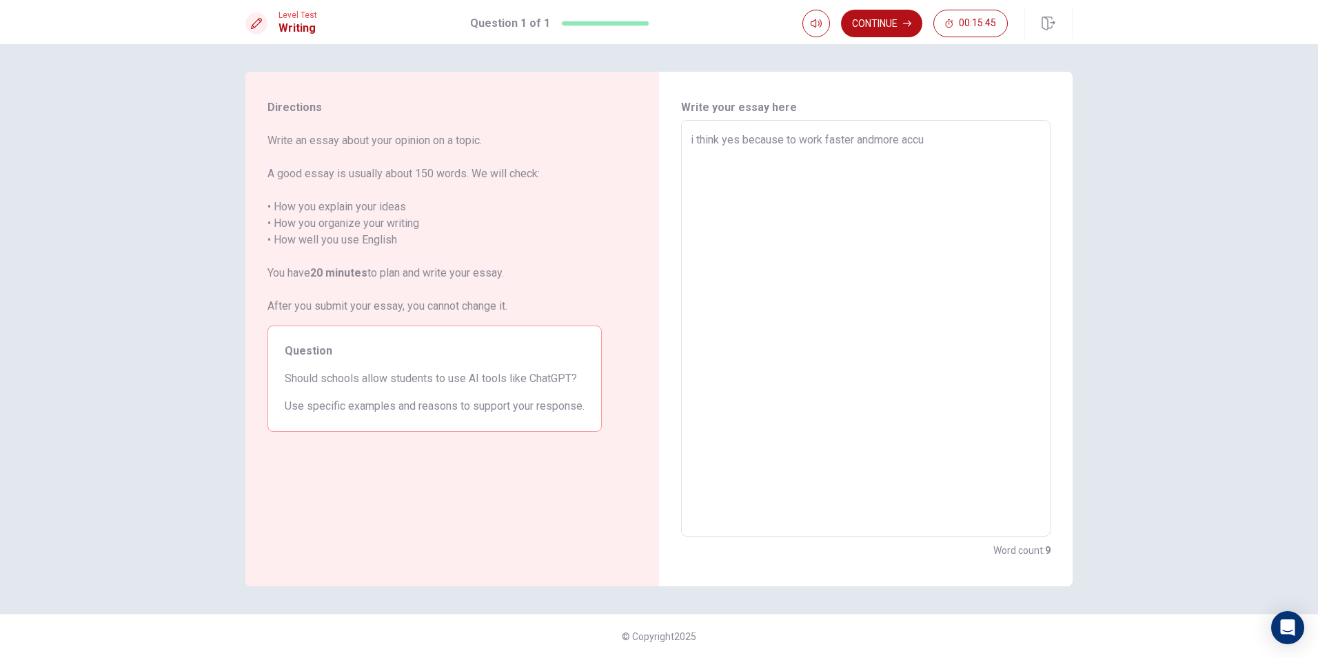
type textarea "x"
type textarea "i think yes because to work faster andmore accur"
type textarea "x"
type textarea "i think yes because to work faster andmore accura"
type textarea "x"
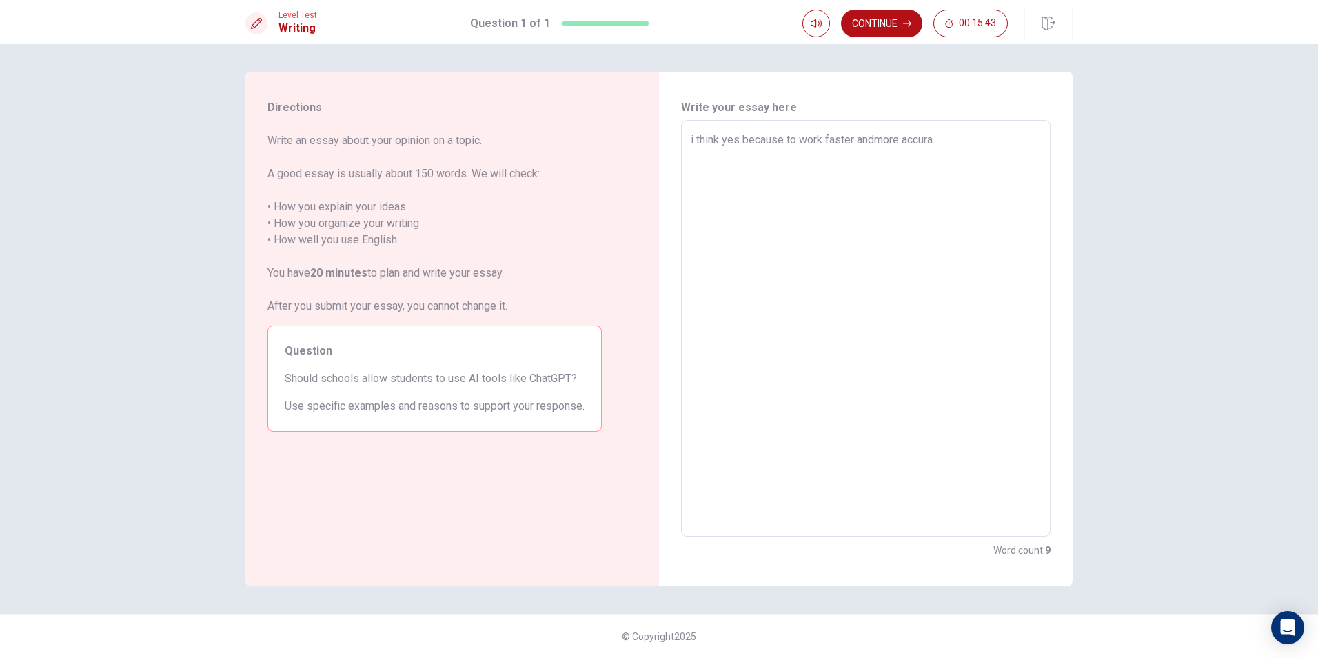
type textarea "i think yes because to work faster andmore accurat"
type textarea "x"
type textarea "i think yes because to work faster andmore accurate"
type textarea "x"
type textarea "i think yes because to work faster andmore accuratel"
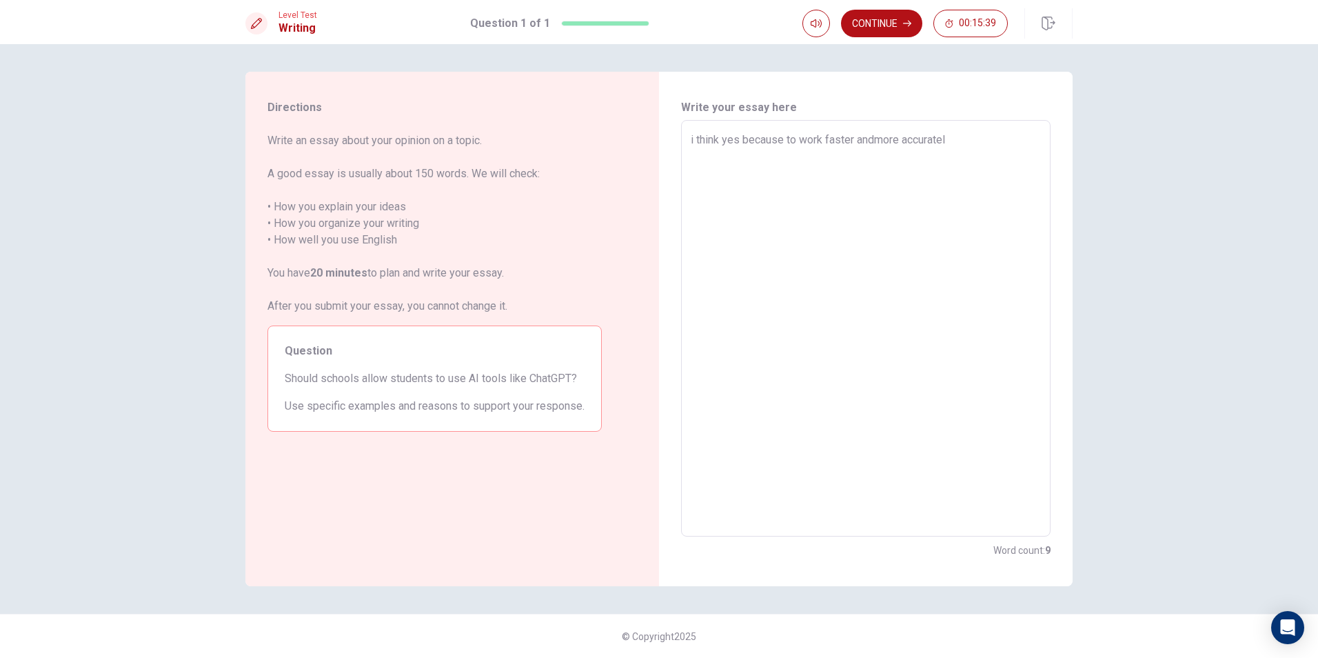
type textarea "x"
type textarea "i think yes because to work faster andmore accuratelt"
type textarea "x"
type textarea "i think yes because to work faster andmore accuratel"
type textarea "x"
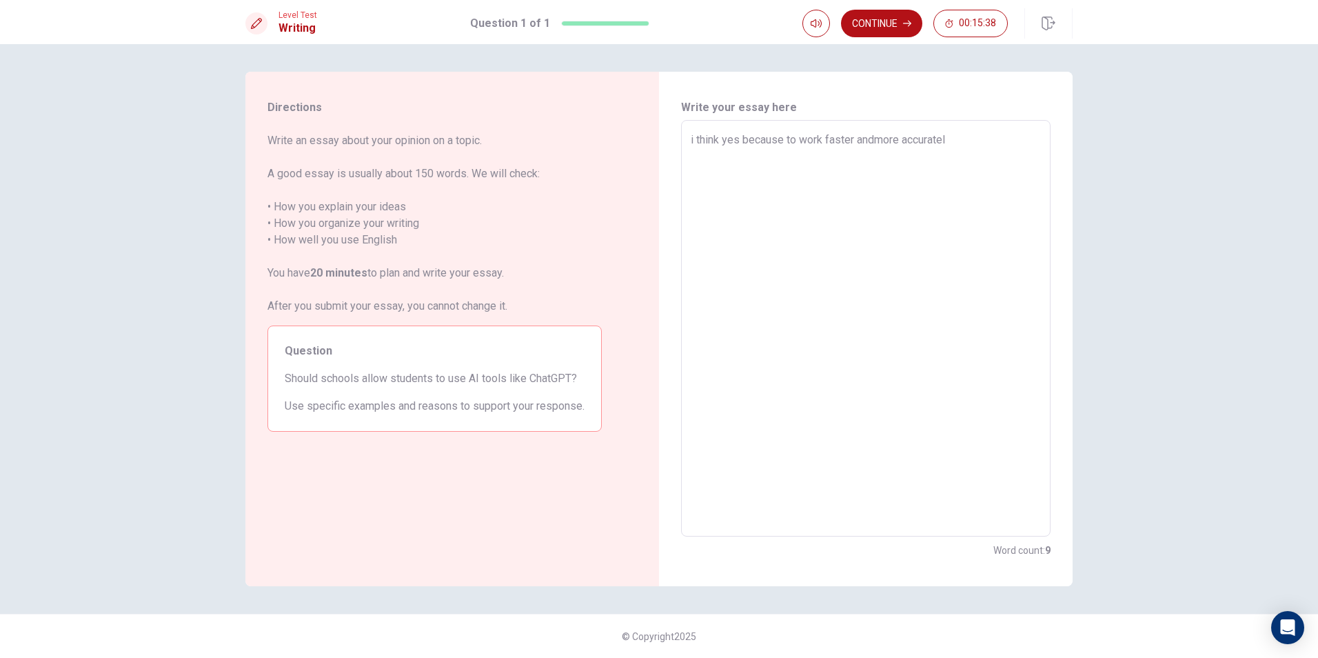
type textarea "i think yes because to work faster andmore accurately"
type textarea "x"
type textarea "i think yes because to work faster andmore accurately"
click at [860, 24] on button "Continue" at bounding box center [881, 24] width 81 height 28
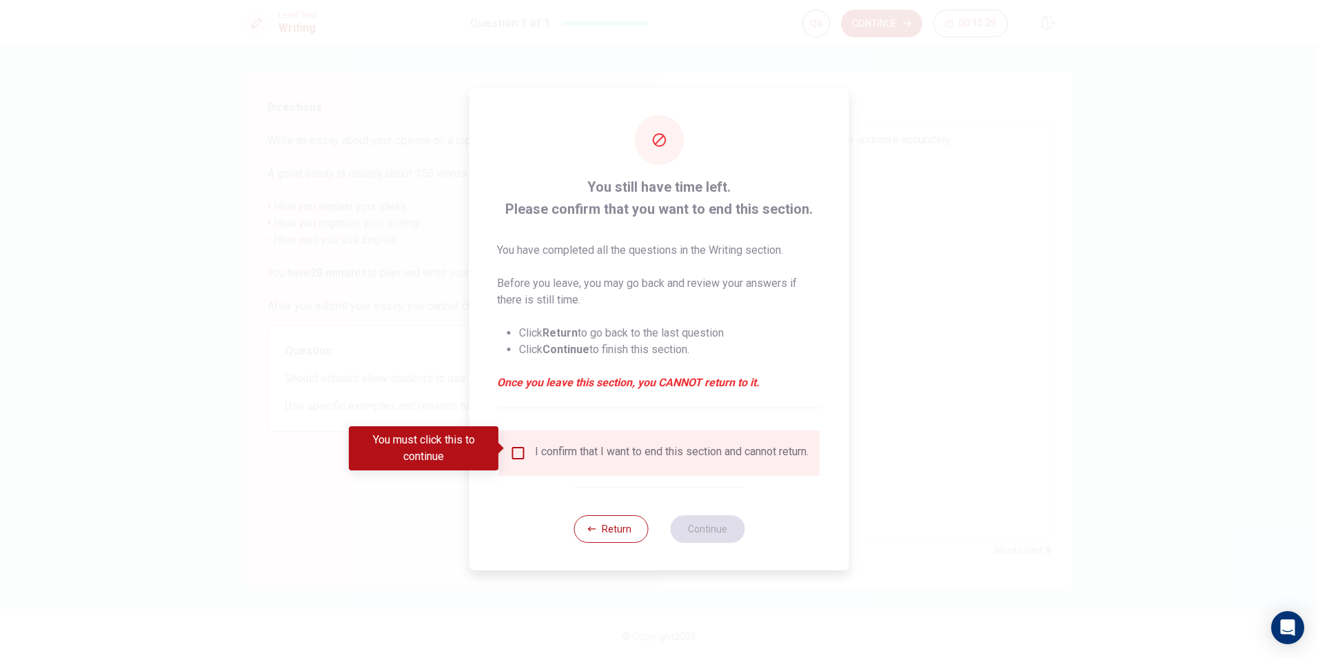
click at [661, 450] on div "I confirm that I want to end this section and cannot return." at bounding box center [672, 453] width 274 height 17
click at [514, 447] on input "You must click this to continue" at bounding box center [518, 453] width 17 height 17
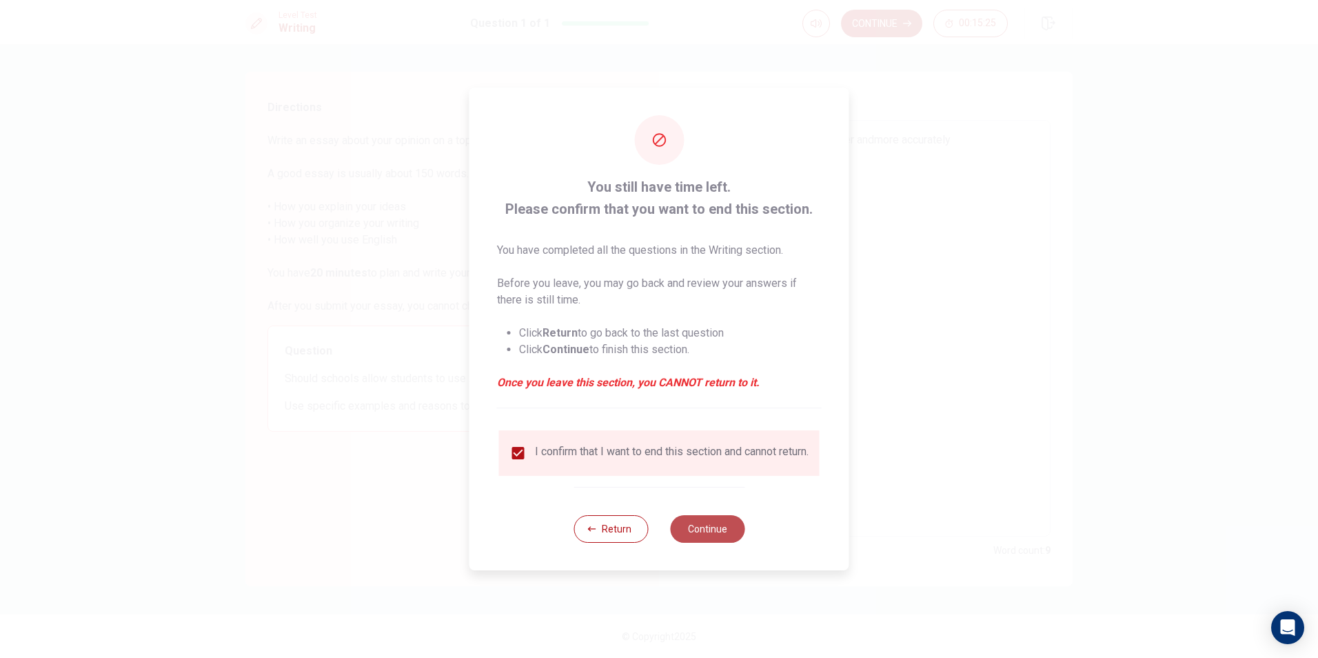
click at [693, 527] on button "Continue" at bounding box center [707, 529] width 74 height 28
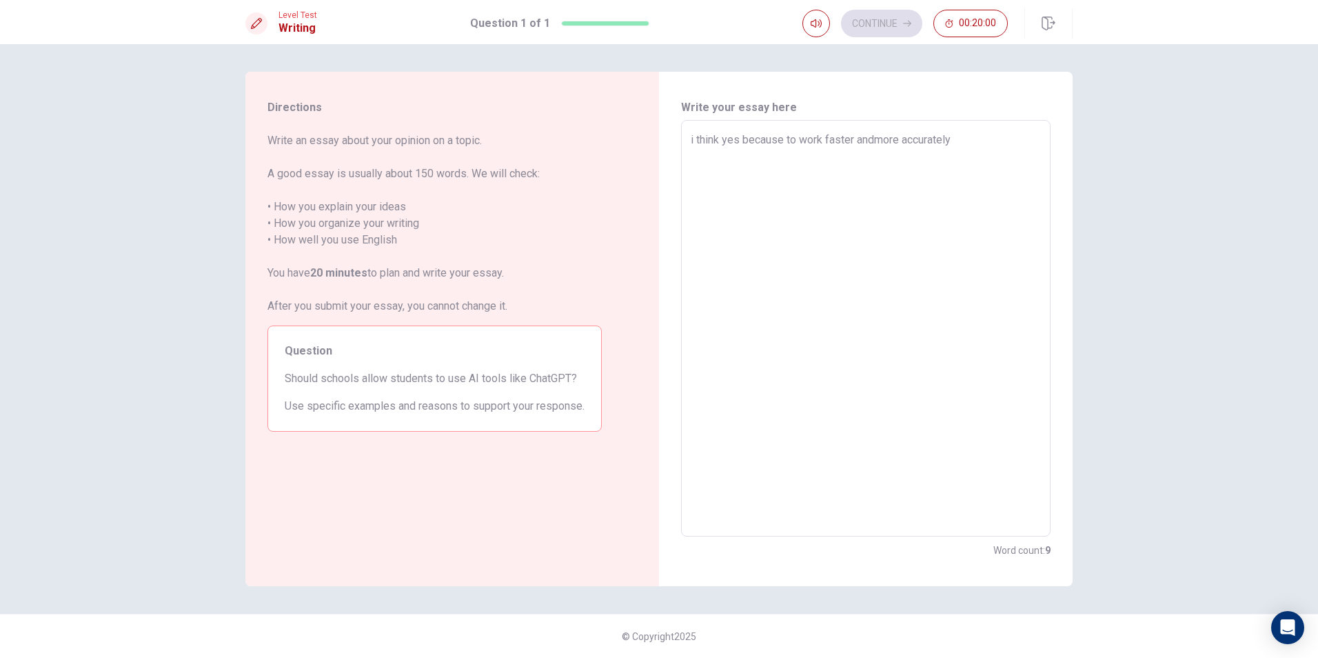
type textarea "x"
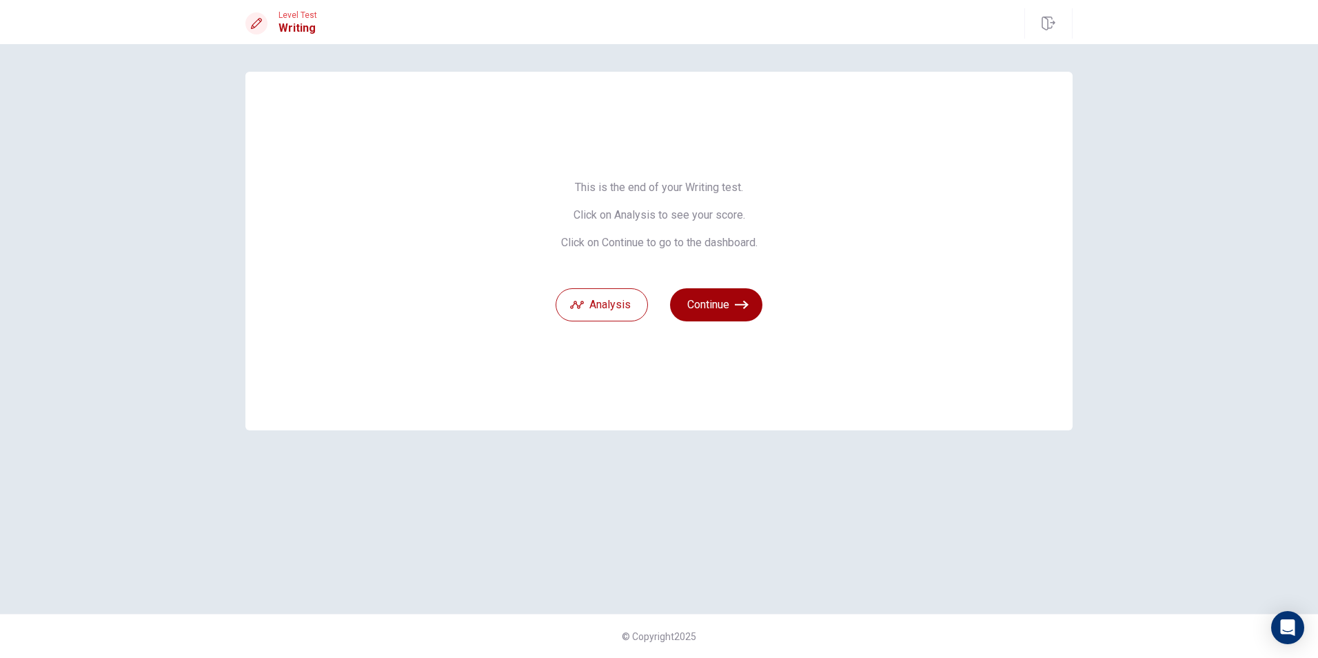
click at [705, 301] on button "Continue" at bounding box center [716, 304] width 92 height 33
